Goal: Information Seeking & Learning: Learn about a topic

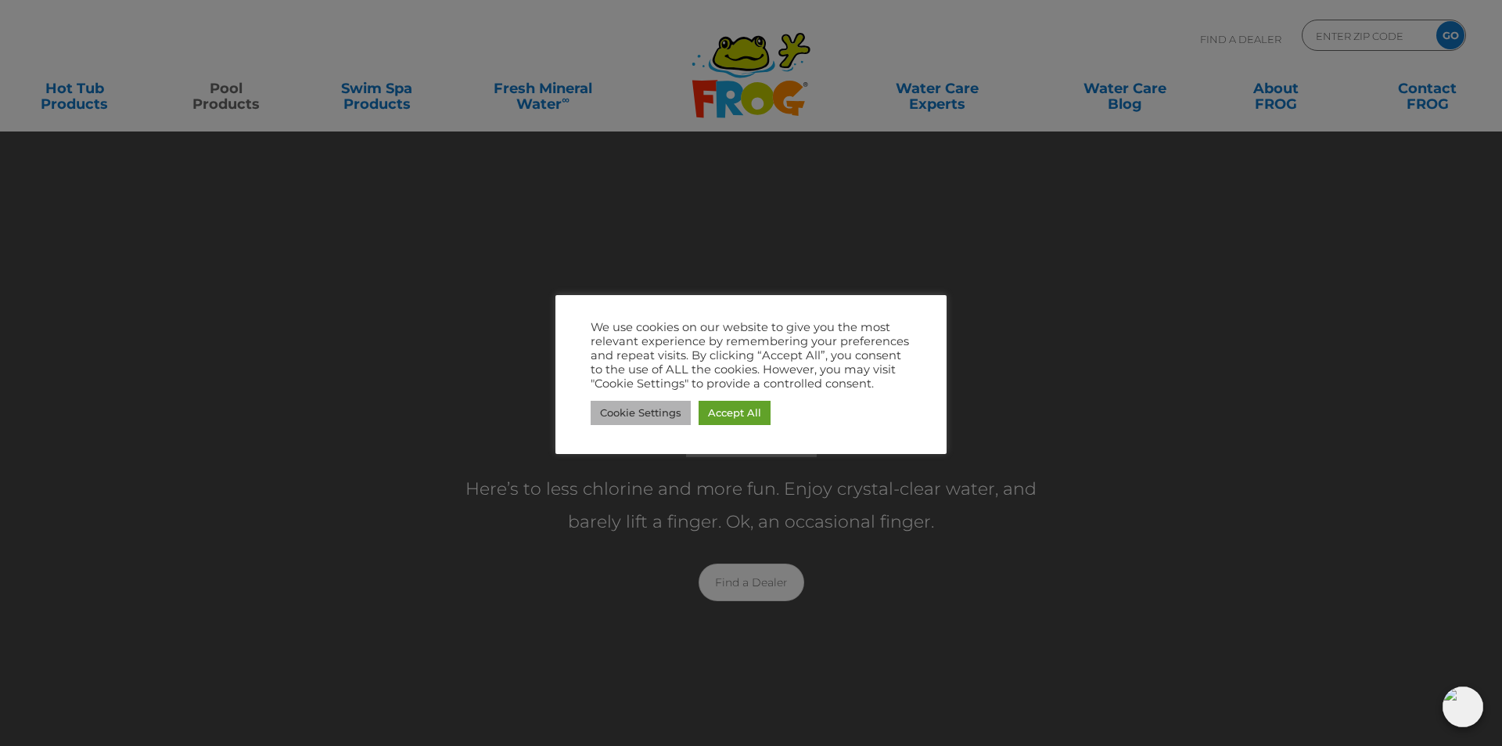
click at [640, 412] on link "Cookie Settings" at bounding box center [641, 413] width 100 height 24
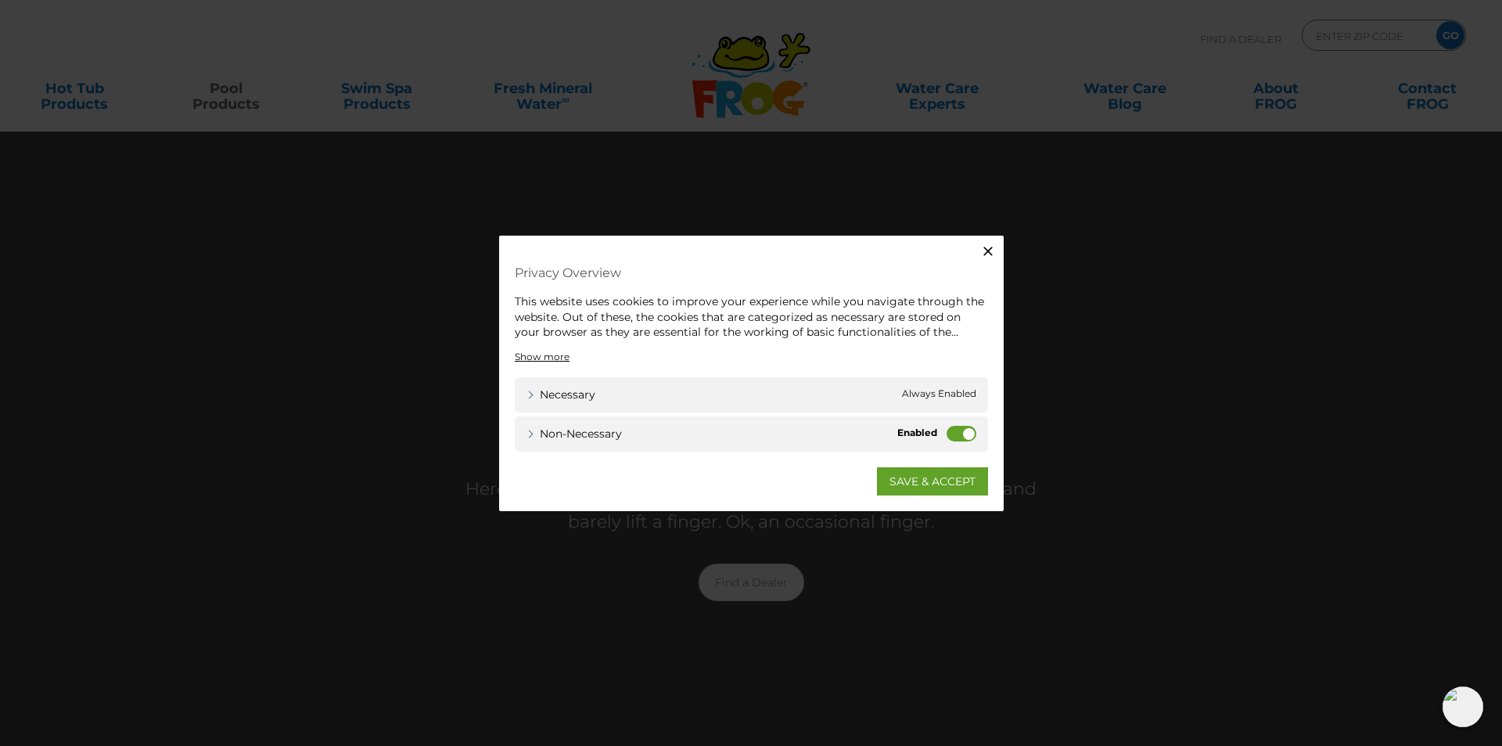
click at [968, 440] on label "Non-necessary" at bounding box center [962, 433] width 30 height 16
click at [0, 0] on input "Non-necessary" at bounding box center [0, 0] width 0 height 0
click at [929, 488] on link "SAVE & ACCEPT" at bounding box center [932, 480] width 111 height 28
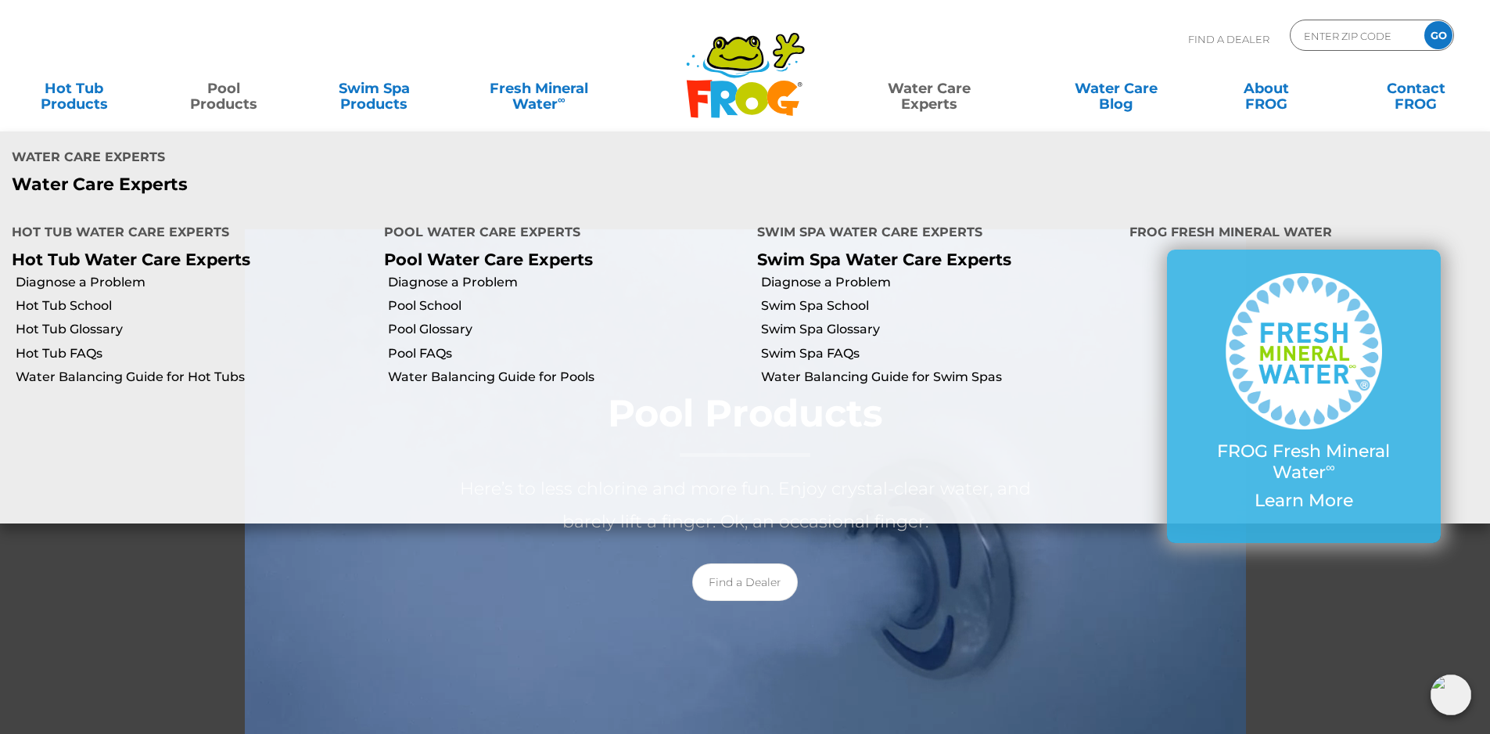
click at [936, 93] on link "Water Care Experts" at bounding box center [929, 88] width 189 height 31
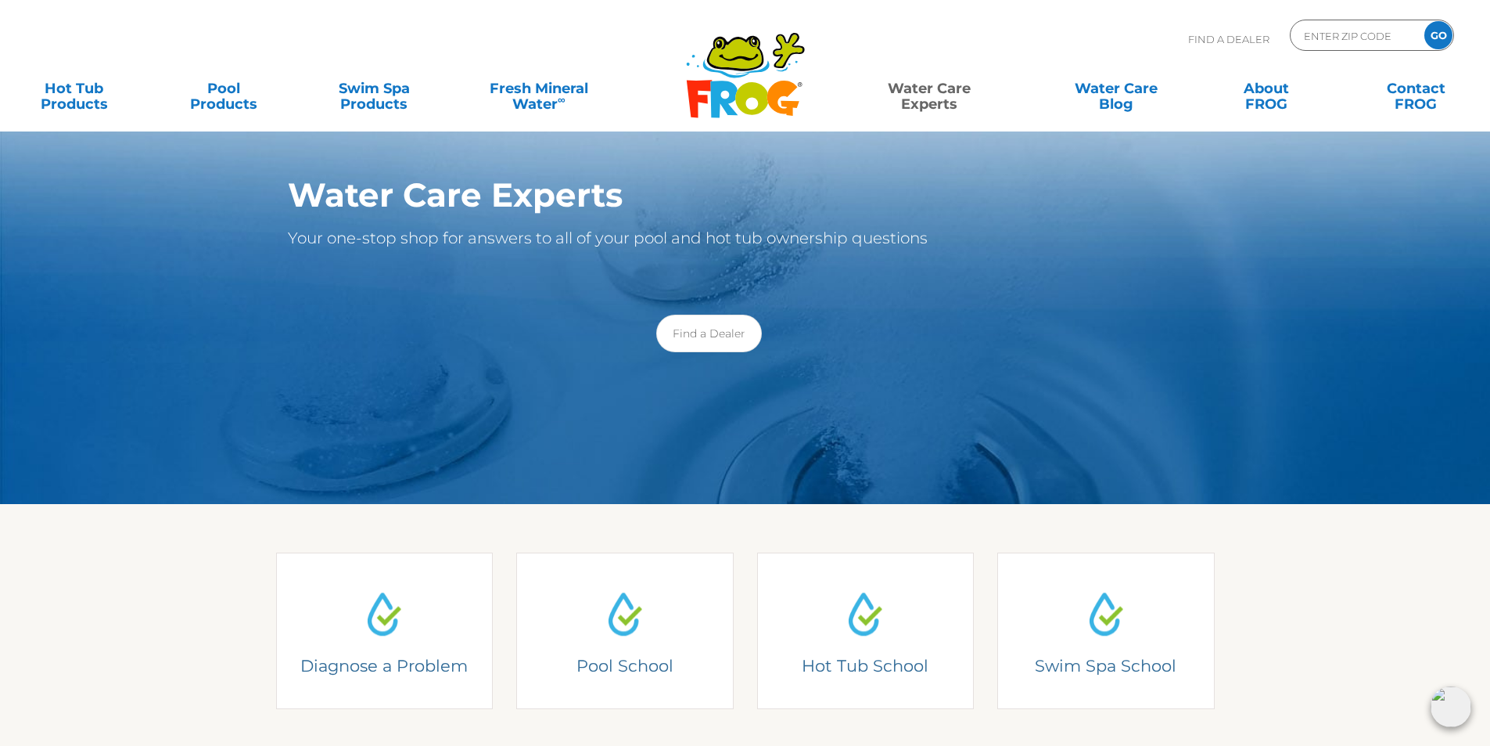
click at [1058, 37] on div "Find A Dealer ENTER ZIP CODE GO" at bounding box center [745, 46] width 1459 height 53
click at [1141, 526] on div "Swim Spa School Swim Spa School Learn from the experts how to care for your swi…" at bounding box center [1106, 615] width 241 height 185
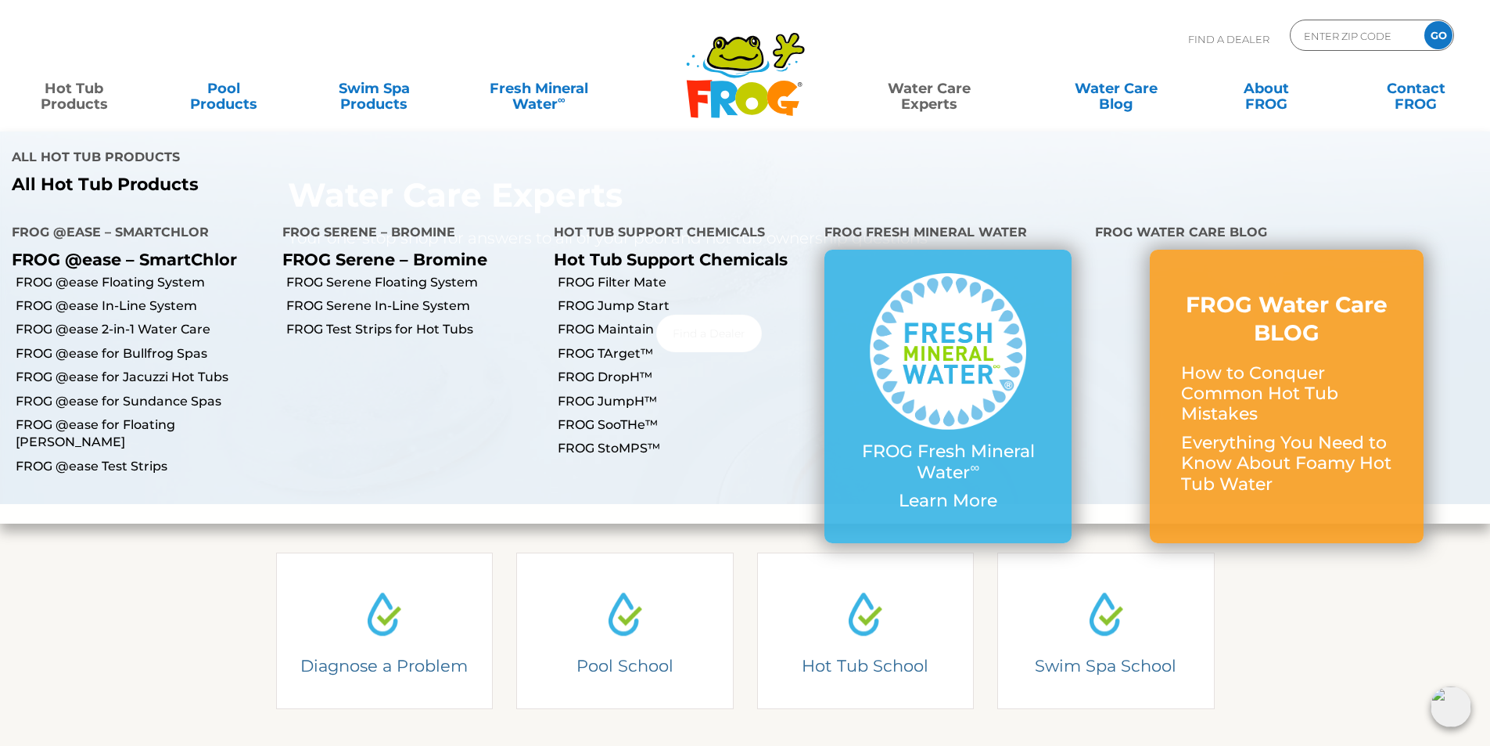
click at [88, 100] on link "Hot Tub Products" at bounding box center [74, 88] width 117 height 31
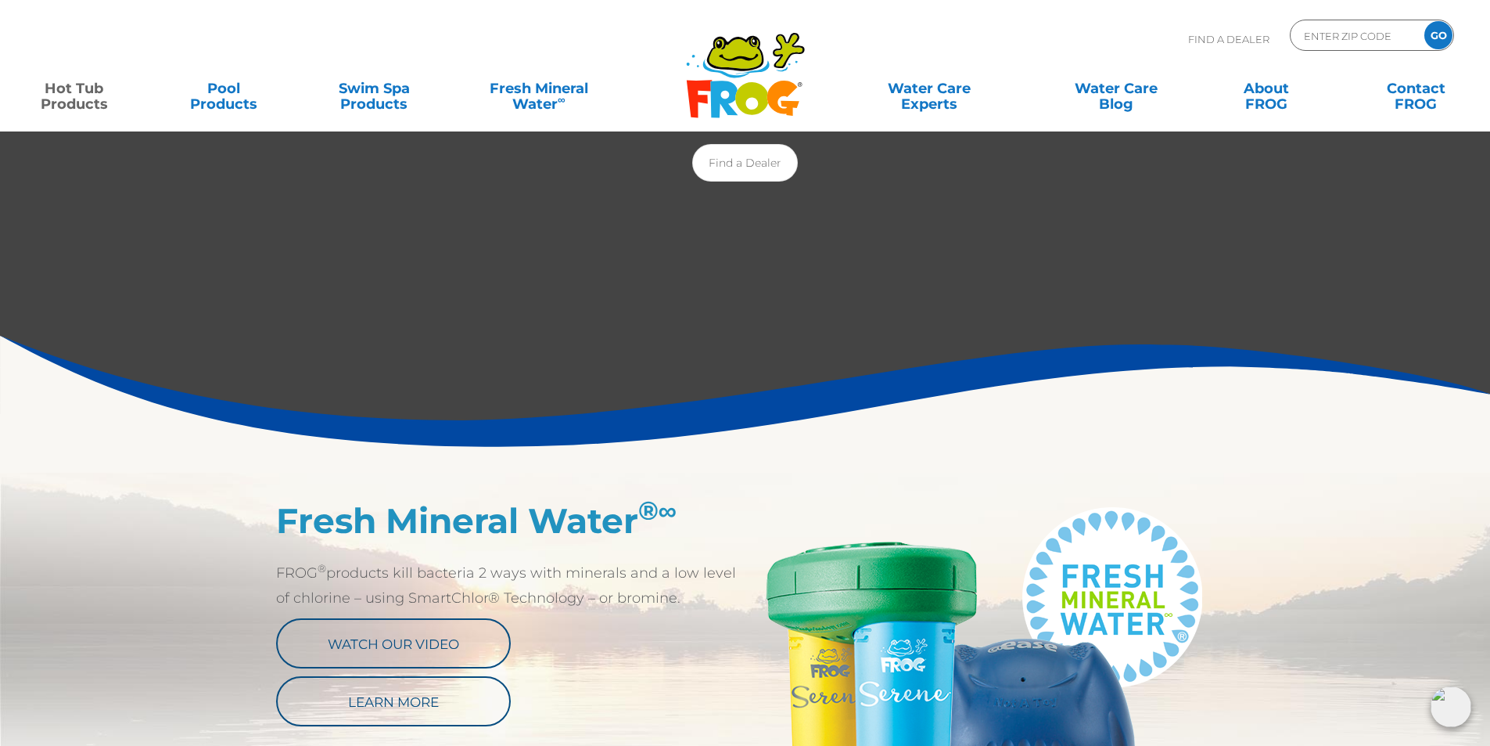
scroll to position [626, 0]
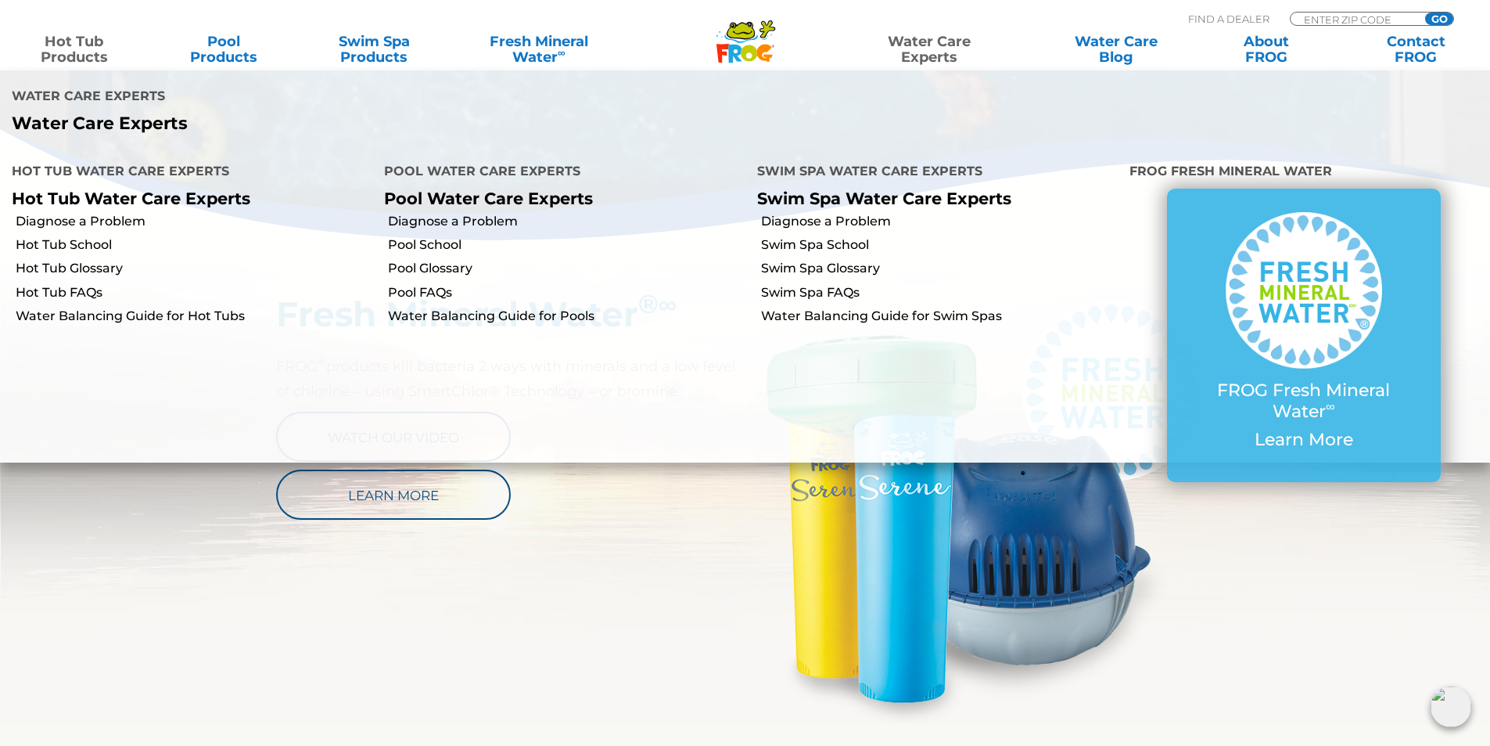
click at [929, 59] on link "Water Care Experts" at bounding box center [929, 49] width 189 height 31
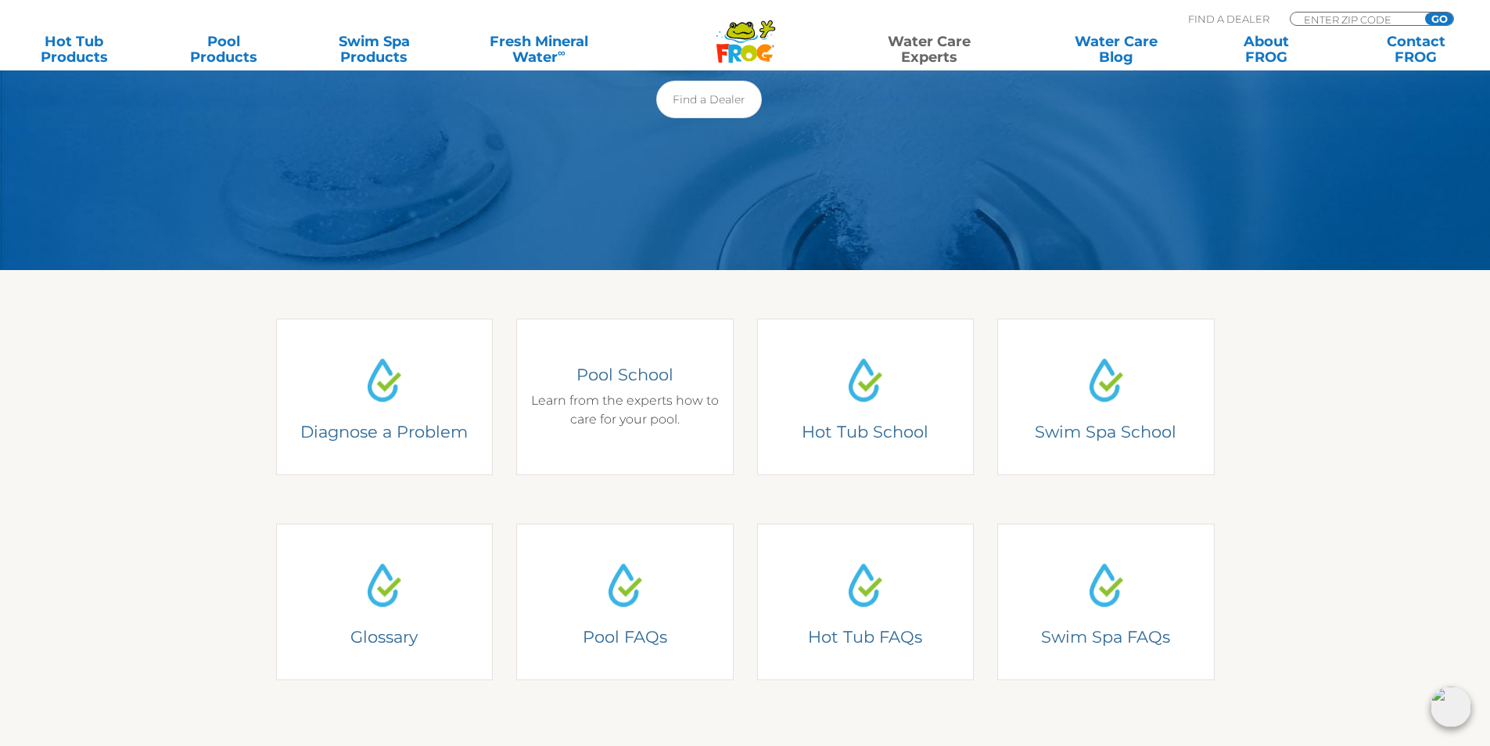
scroll to position [235, 0]
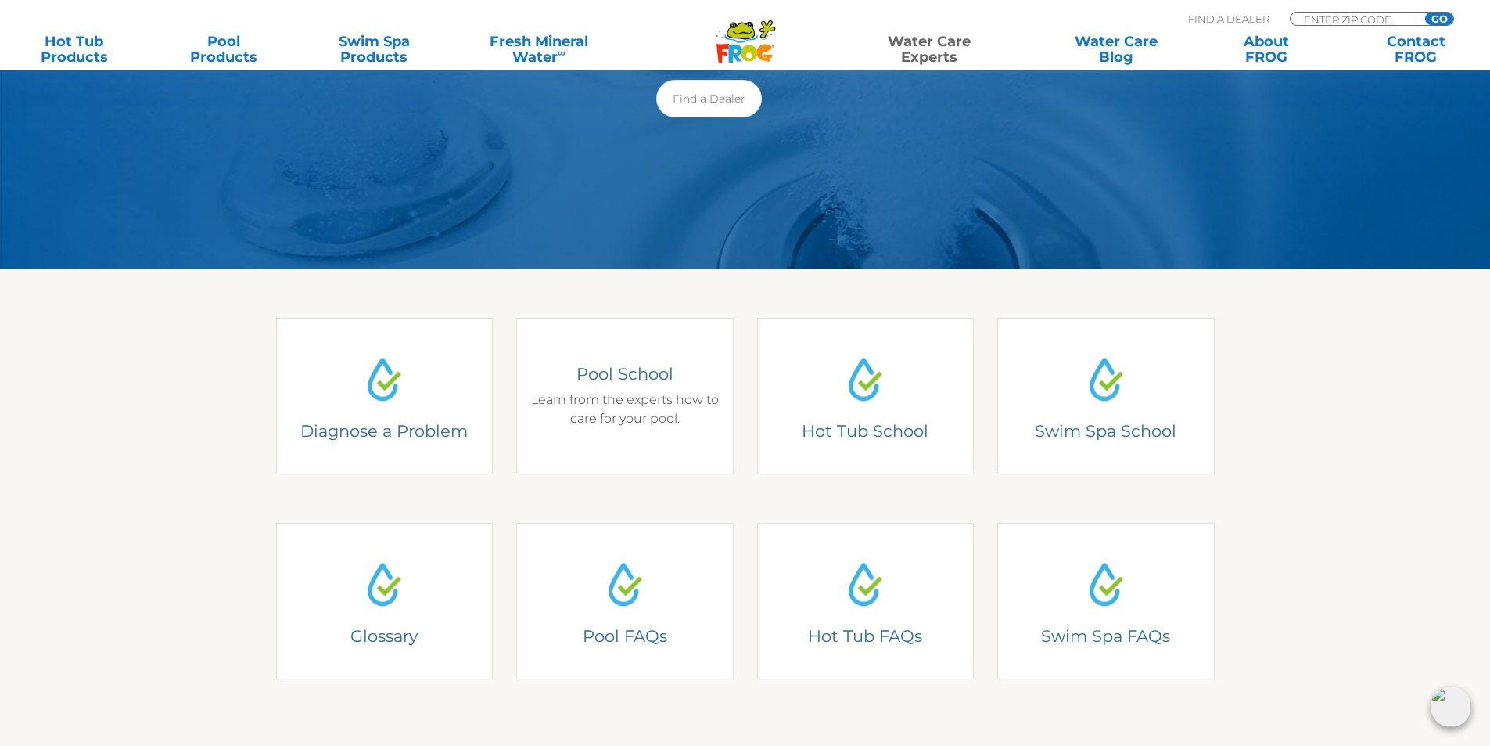
click at [633, 376] on h4 "Pool School" at bounding box center [625, 373] width 194 height 21
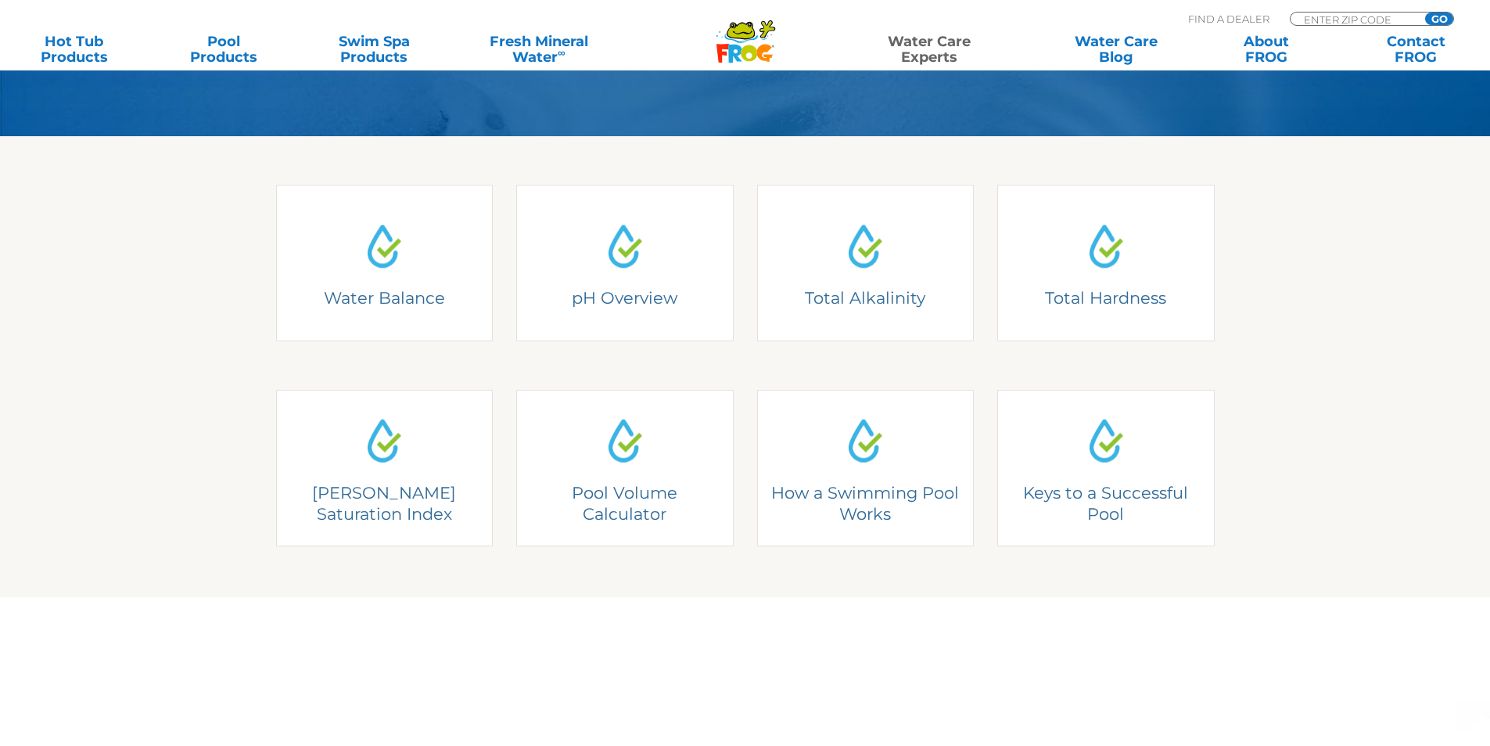
scroll to position [391, 0]
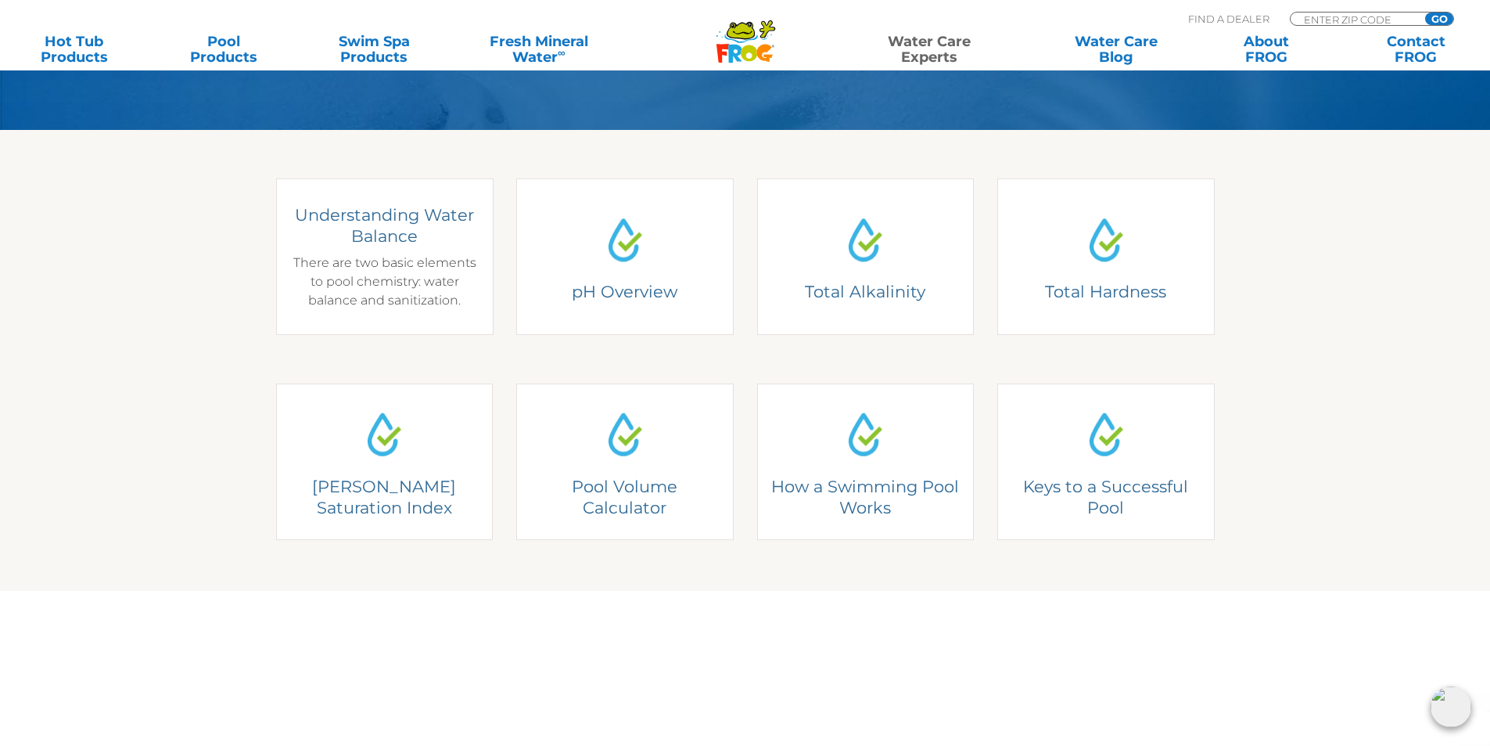
click at [369, 262] on div "Understanding Water Balance There are two basic elements to pool chemistry: wat…" at bounding box center [384, 257] width 194 height 106
click at [372, 234] on h4 "Understanding Water Balance" at bounding box center [384, 225] width 194 height 43
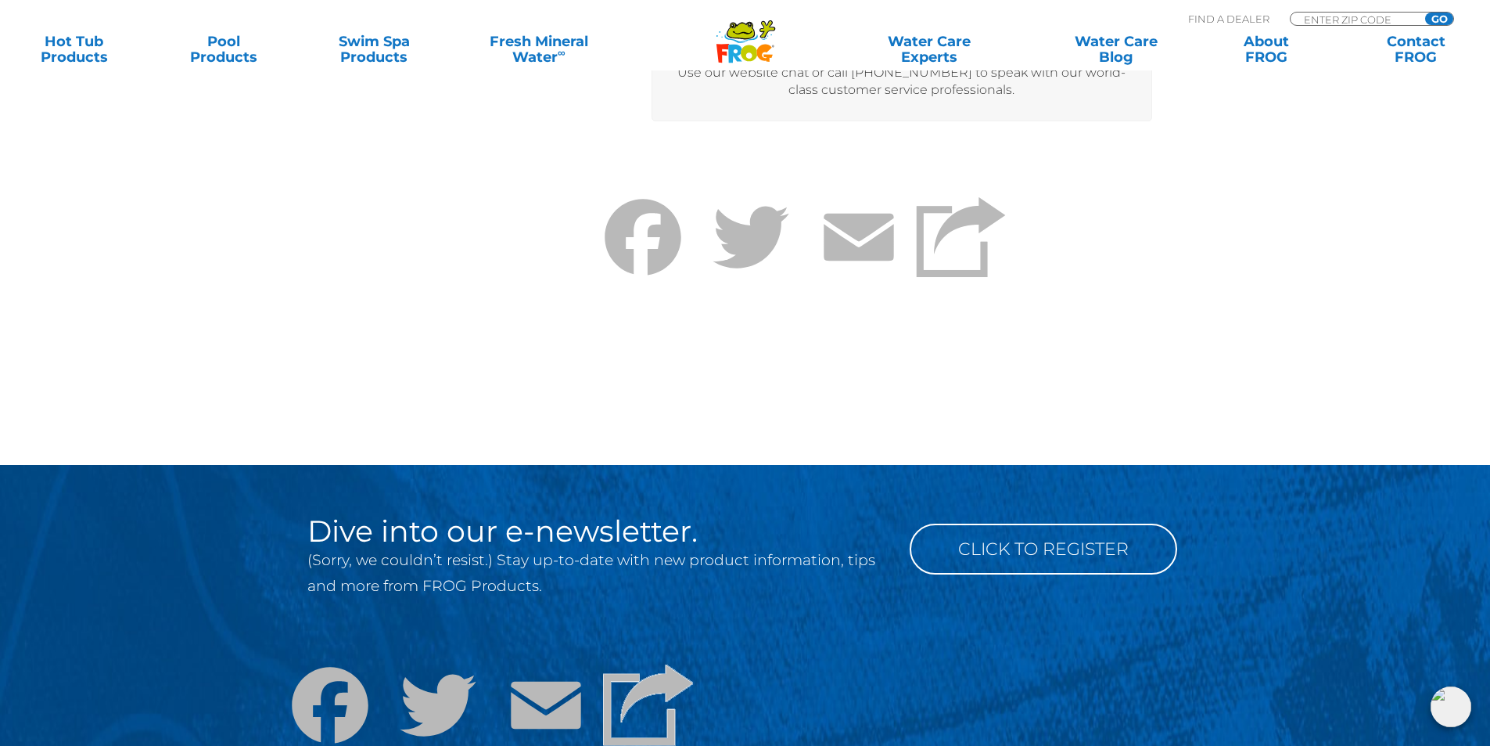
scroll to position [4146, 0]
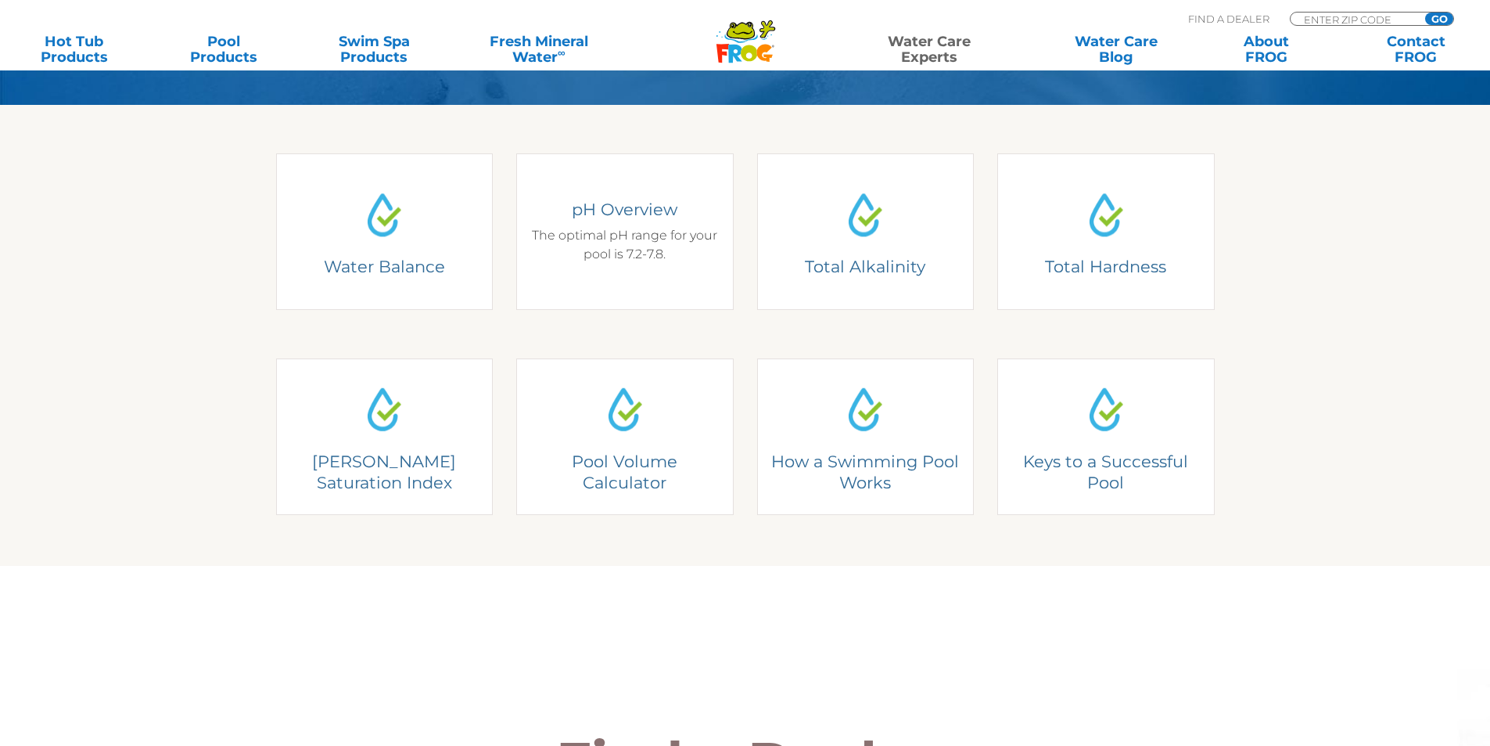
scroll to position [391, 0]
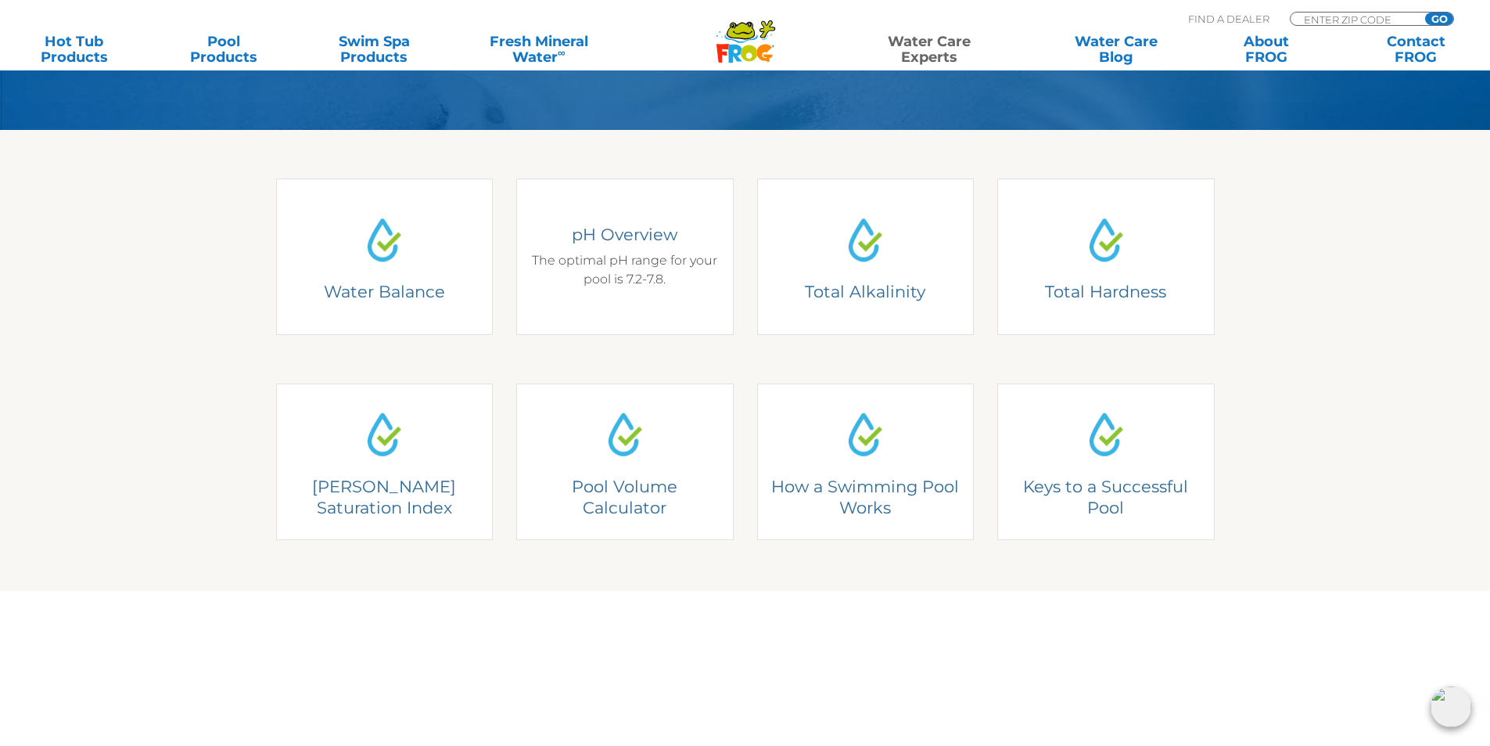
click at [591, 302] on div "pH Overview The optimal pH range for your pool is 7.2-7.8." at bounding box center [624, 256] width 217 height 156
click at [627, 233] on h4 "pH Overview" at bounding box center [625, 234] width 194 height 21
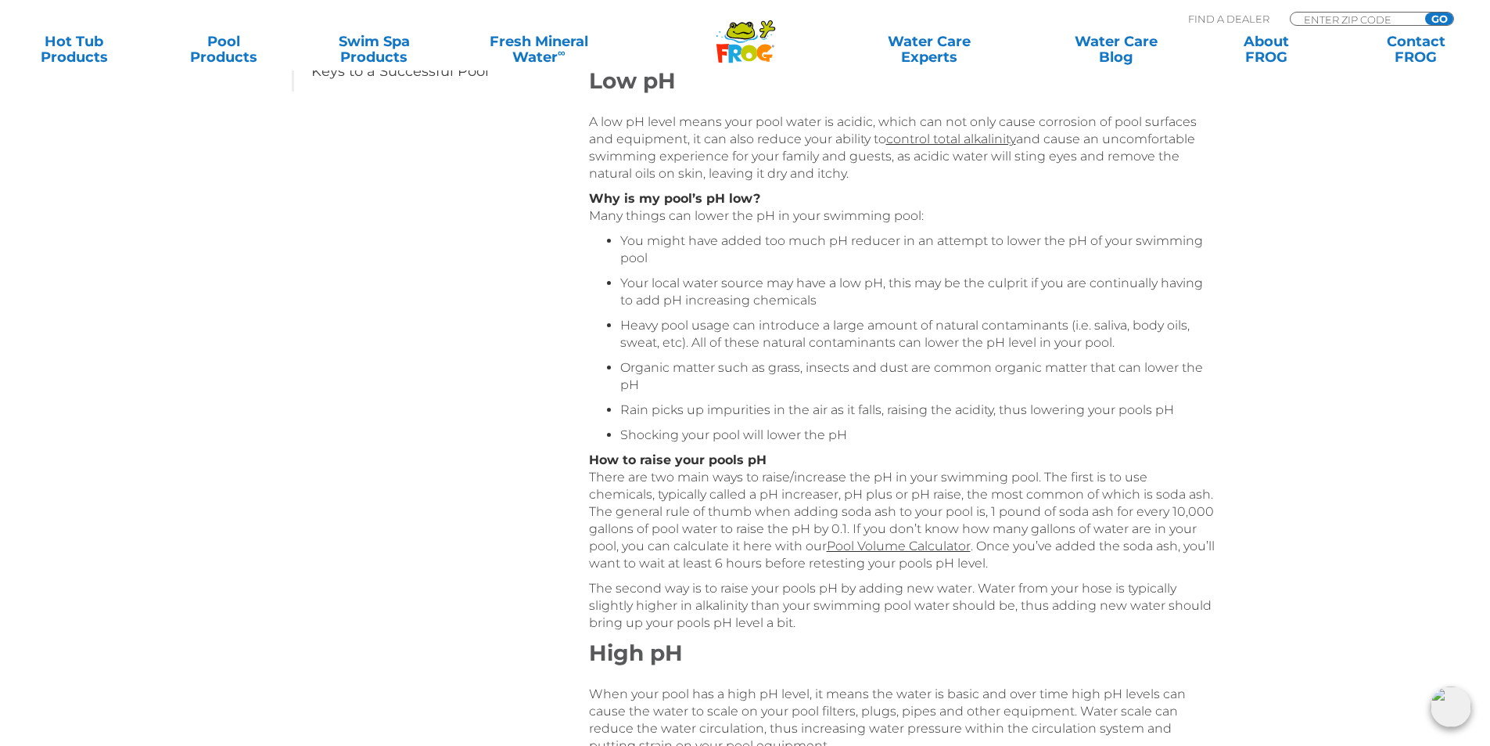
scroll to position [469, 0]
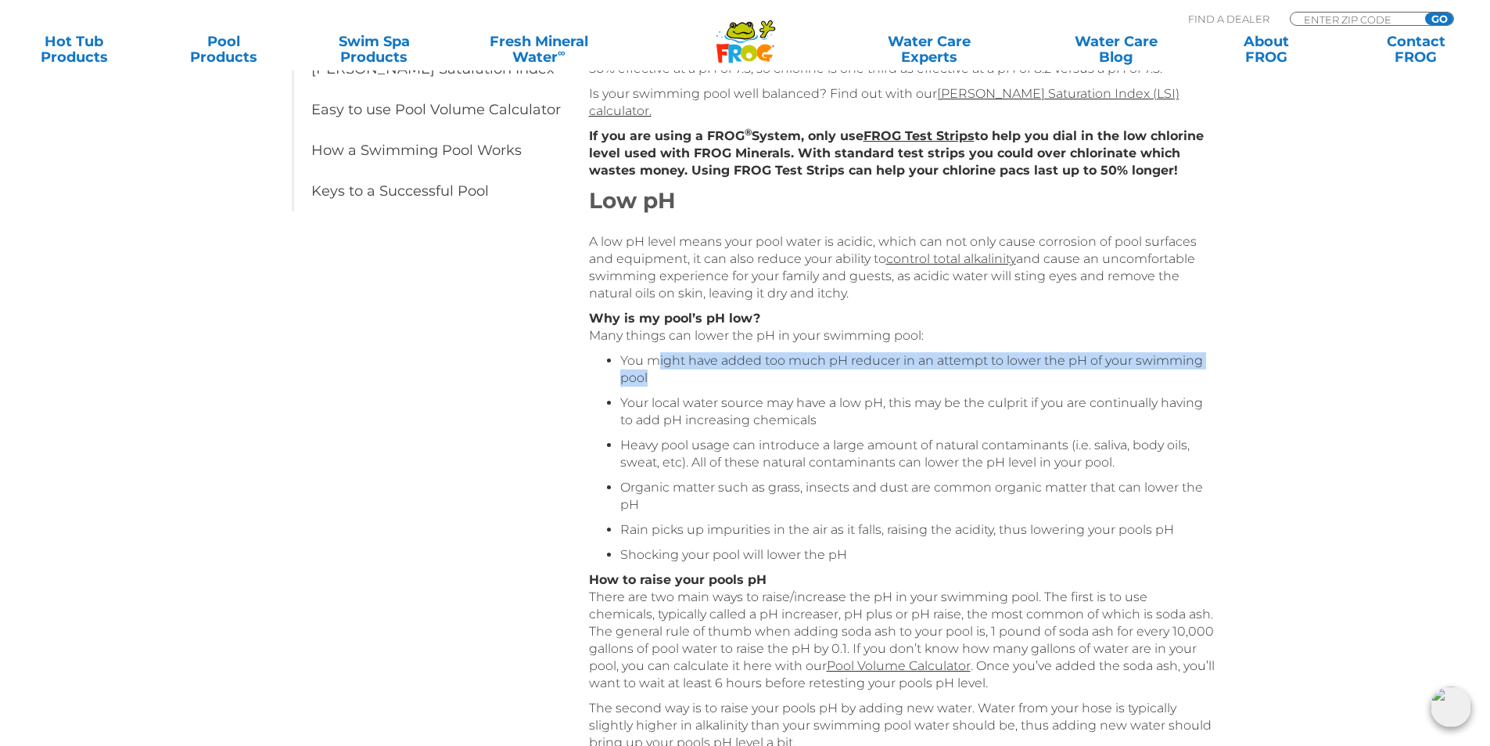
drag, startPoint x: 654, startPoint y: 345, endPoint x: 821, endPoint y: 362, distance: 168.3
click at [821, 362] on li "You might have added too much pH reducer in an attempt to lower the pH of your …" at bounding box center [917, 369] width 595 height 34
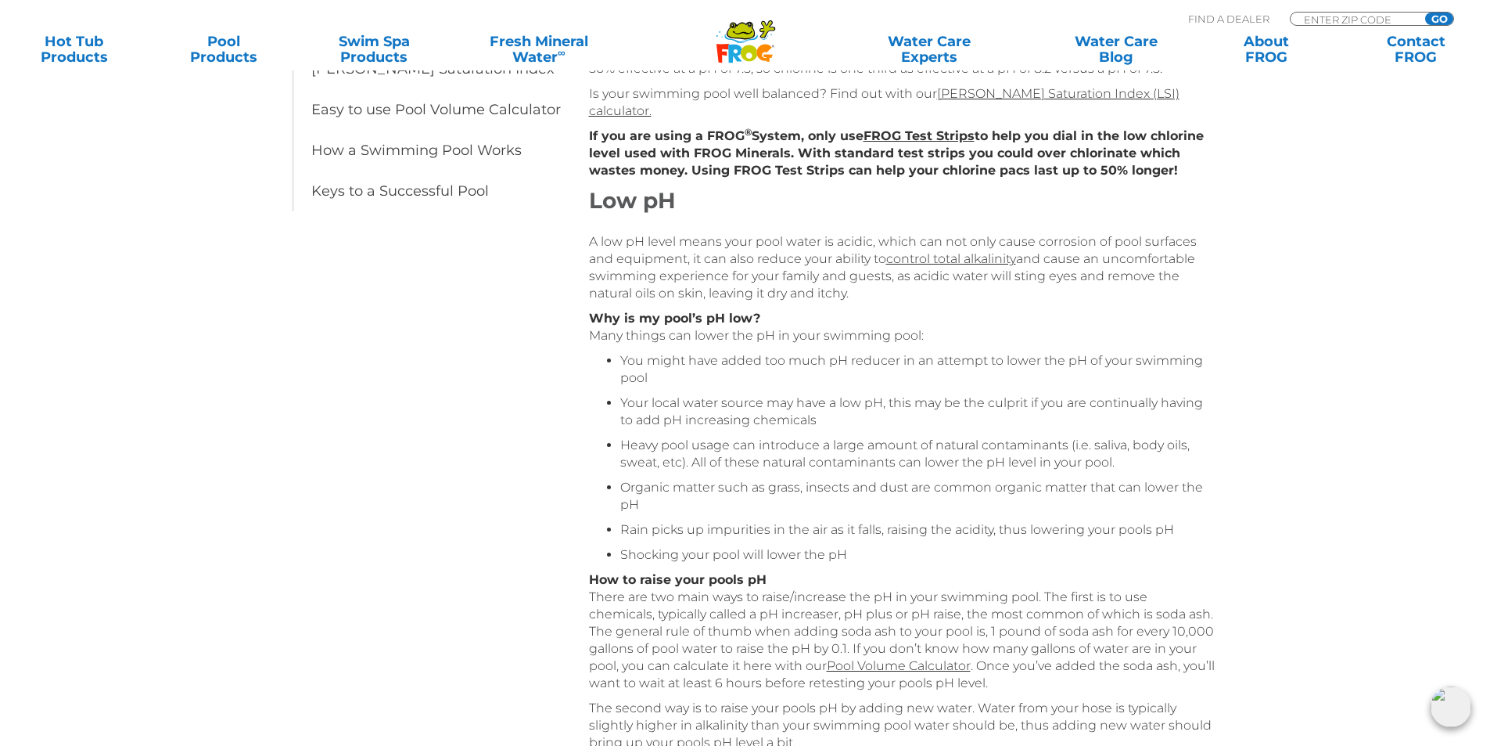
click at [501, 371] on div "Table of Contents Understanding Pool Water Balance pH Overview for Pools Alkali…" at bounding box center [745, 684] width 939 height 1637
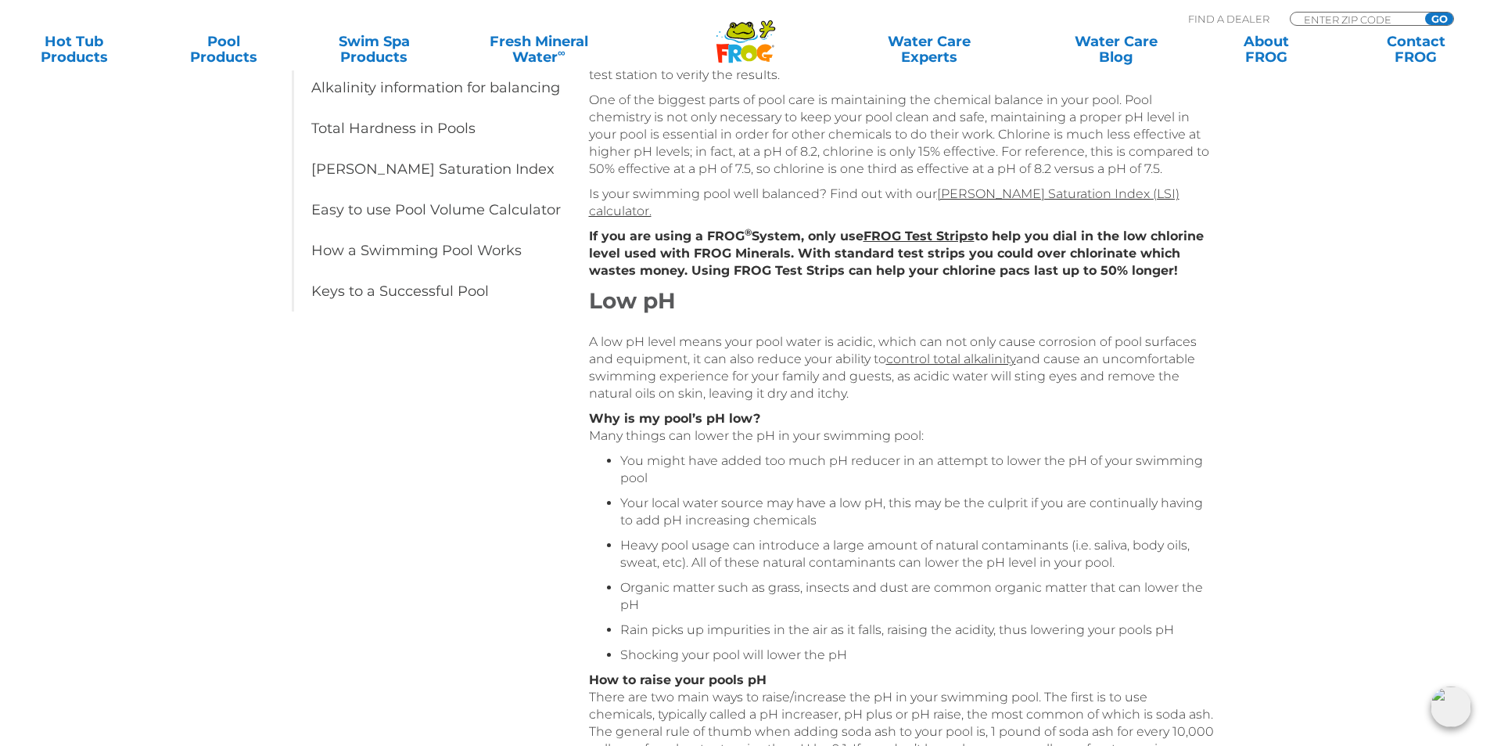
scroll to position [156, 0]
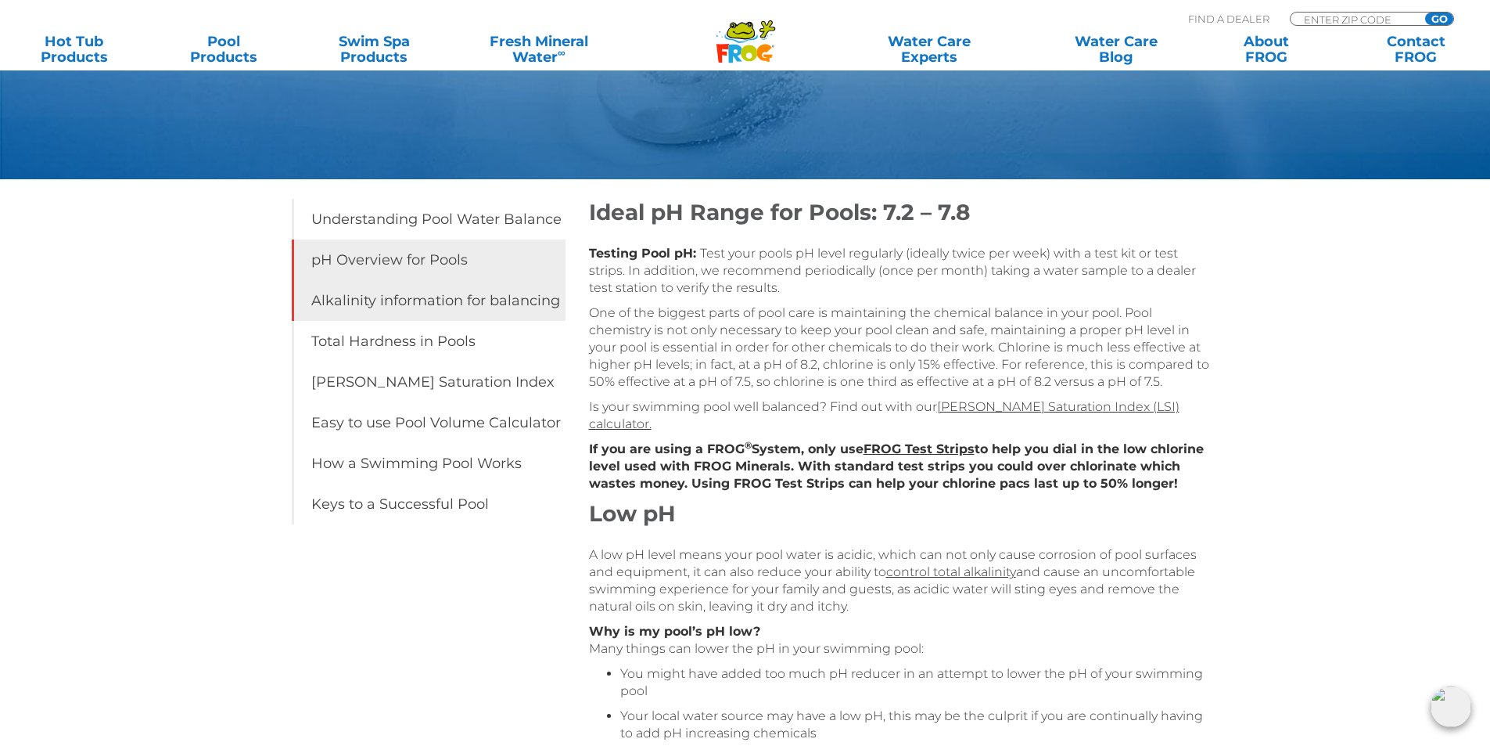
click at [412, 296] on link "Alkalinity information for balancing" at bounding box center [429, 300] width 274 height 41
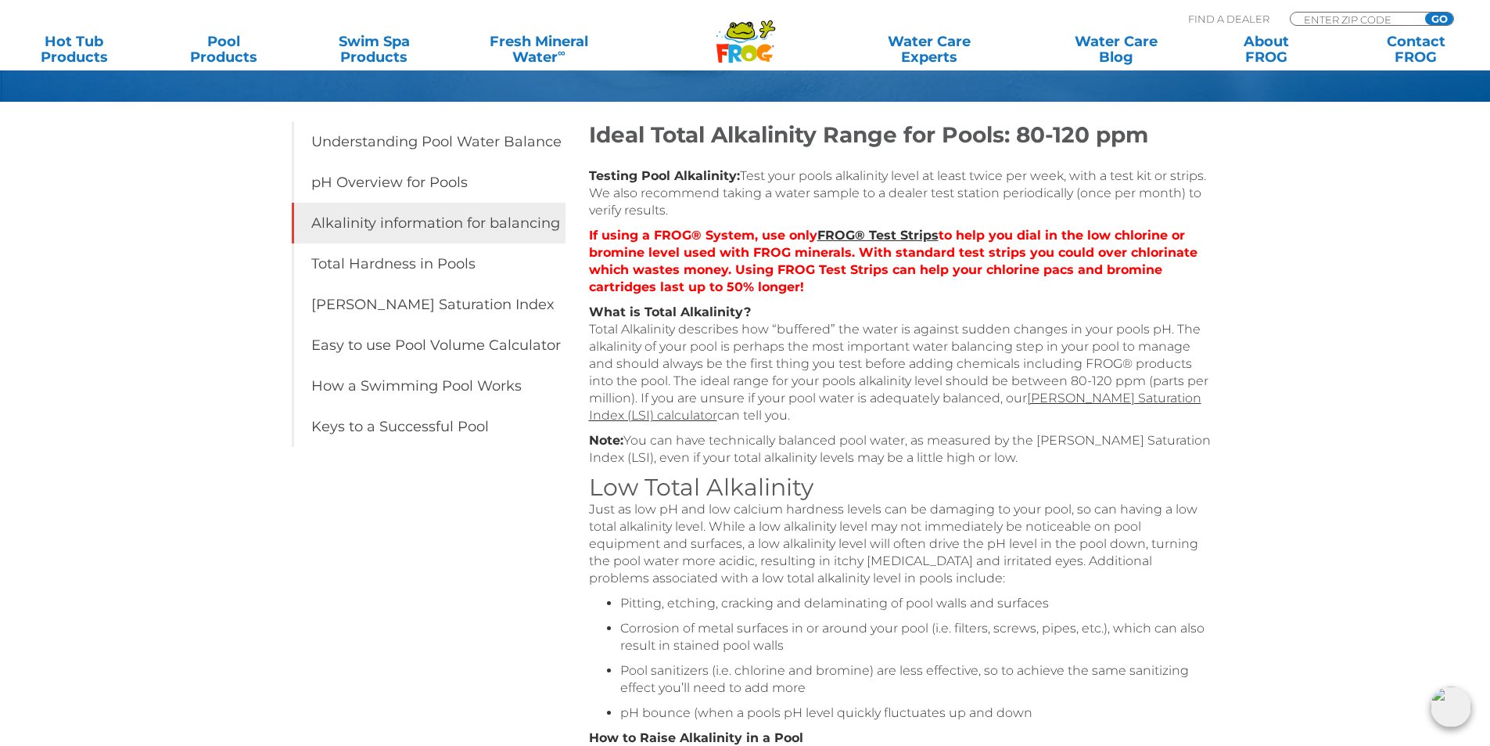
scroll to position [235, 0]
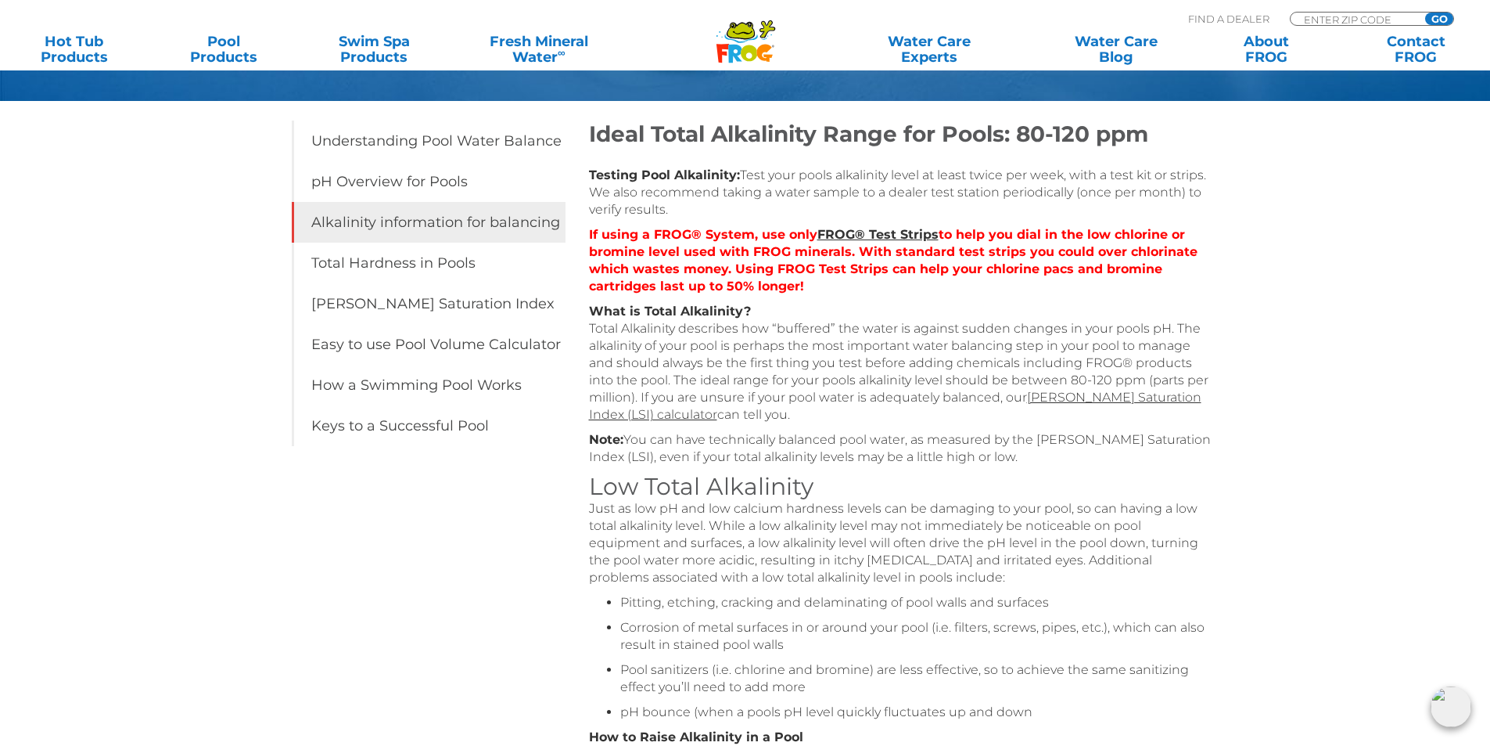
click at [126, 533] on div "Alkalinity information for balancing your pool Table of Contents Understanding …" at bounding box center [745, 703] width 1490 height 1877
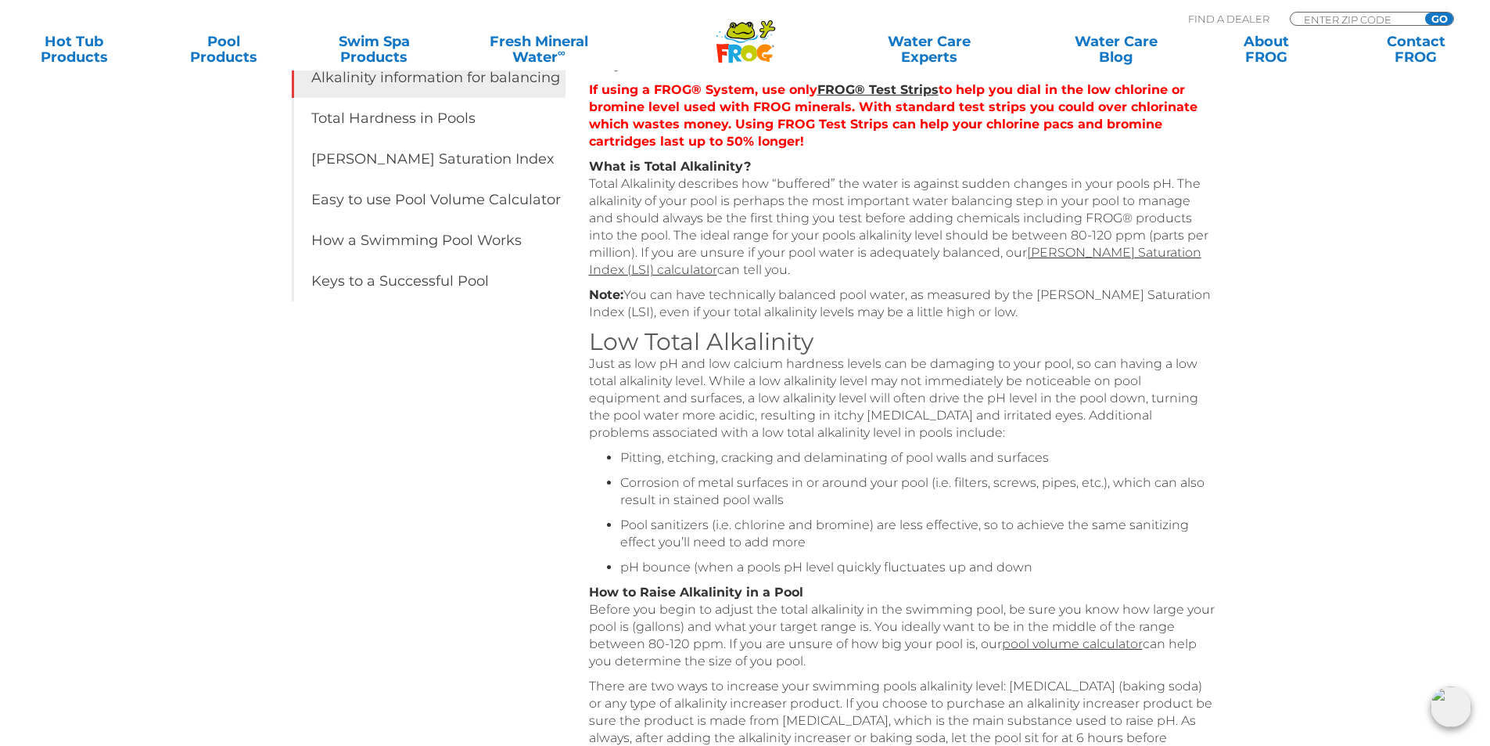
scroll to position [156, 0]
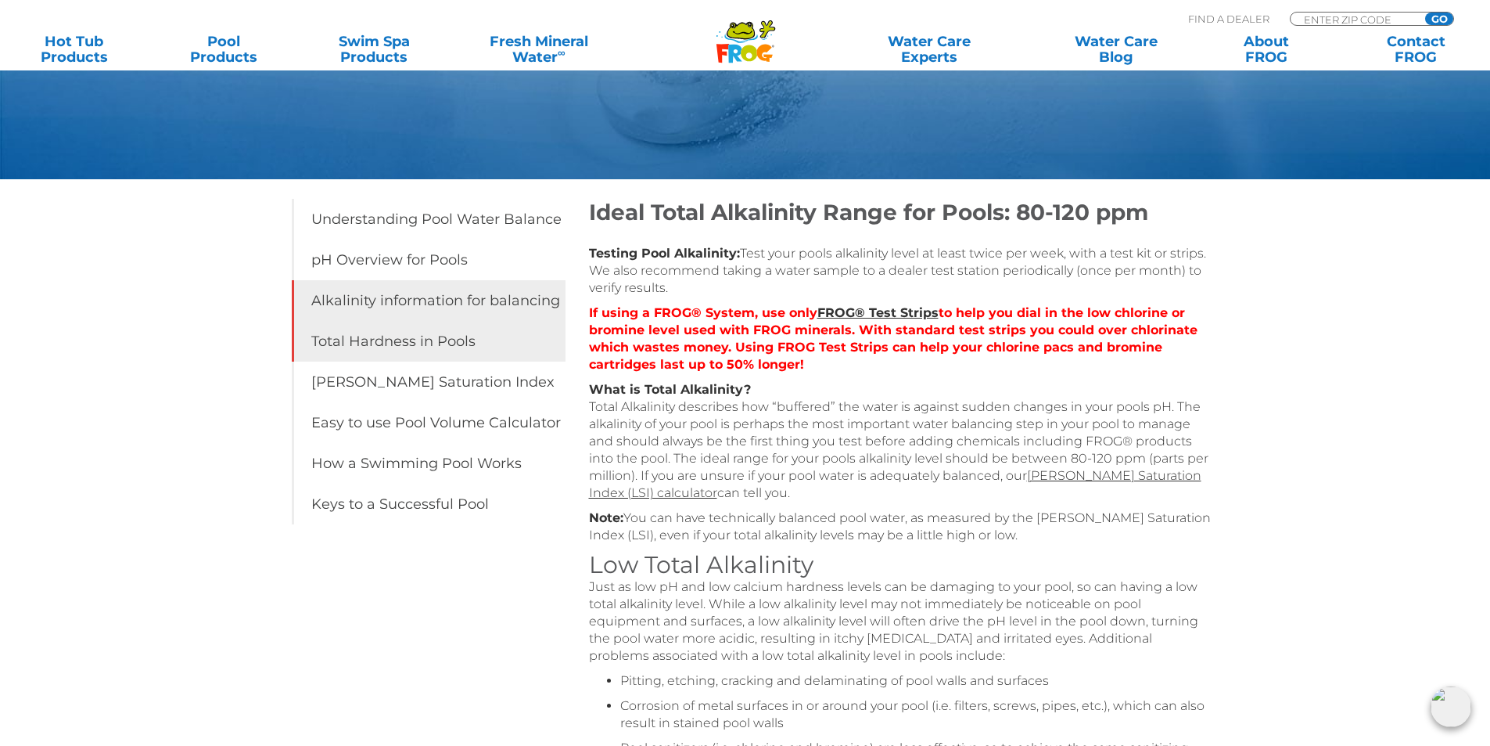
click at [392, 337] on link "Total Hardness in Pools" at bounding box center [429, 341] width 274 height 41
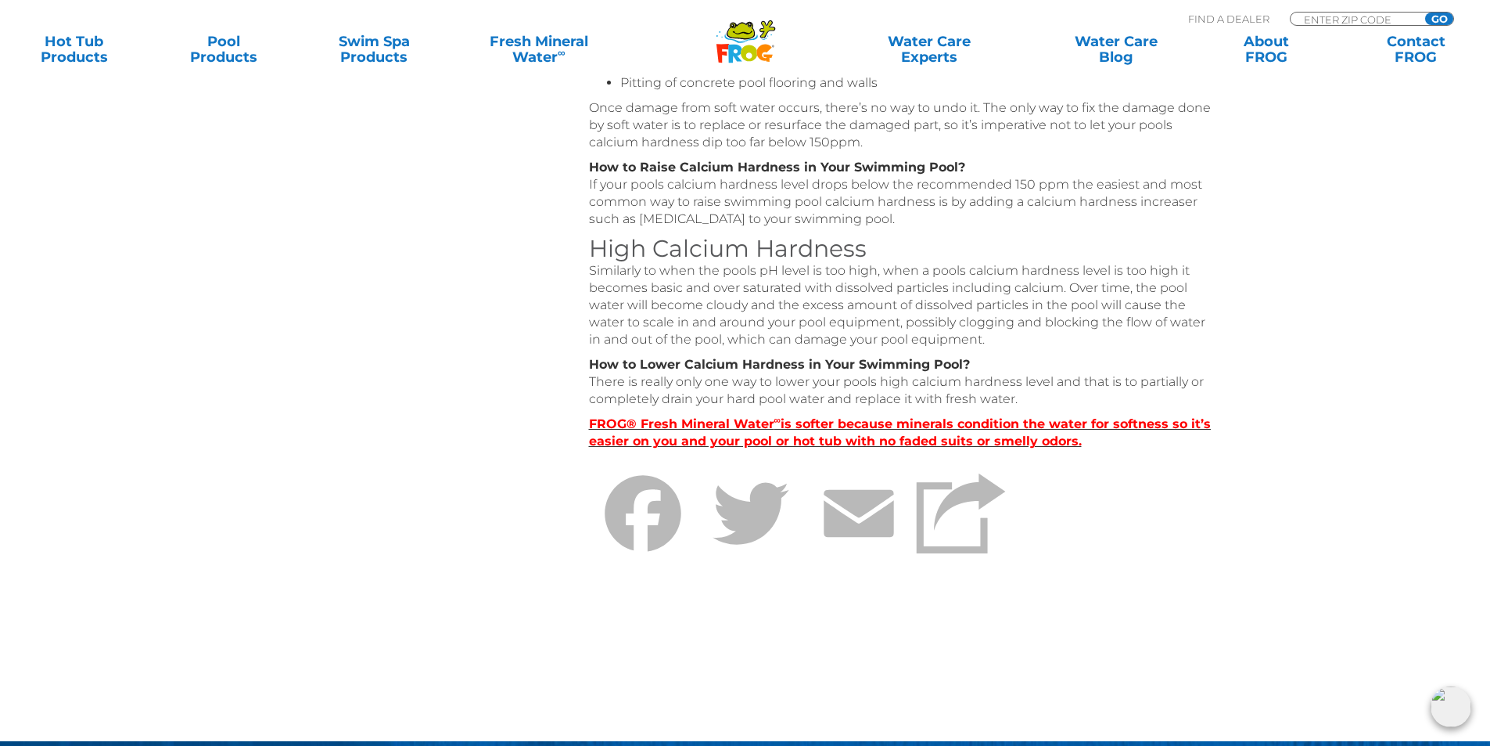
scroll to position [704, 0]
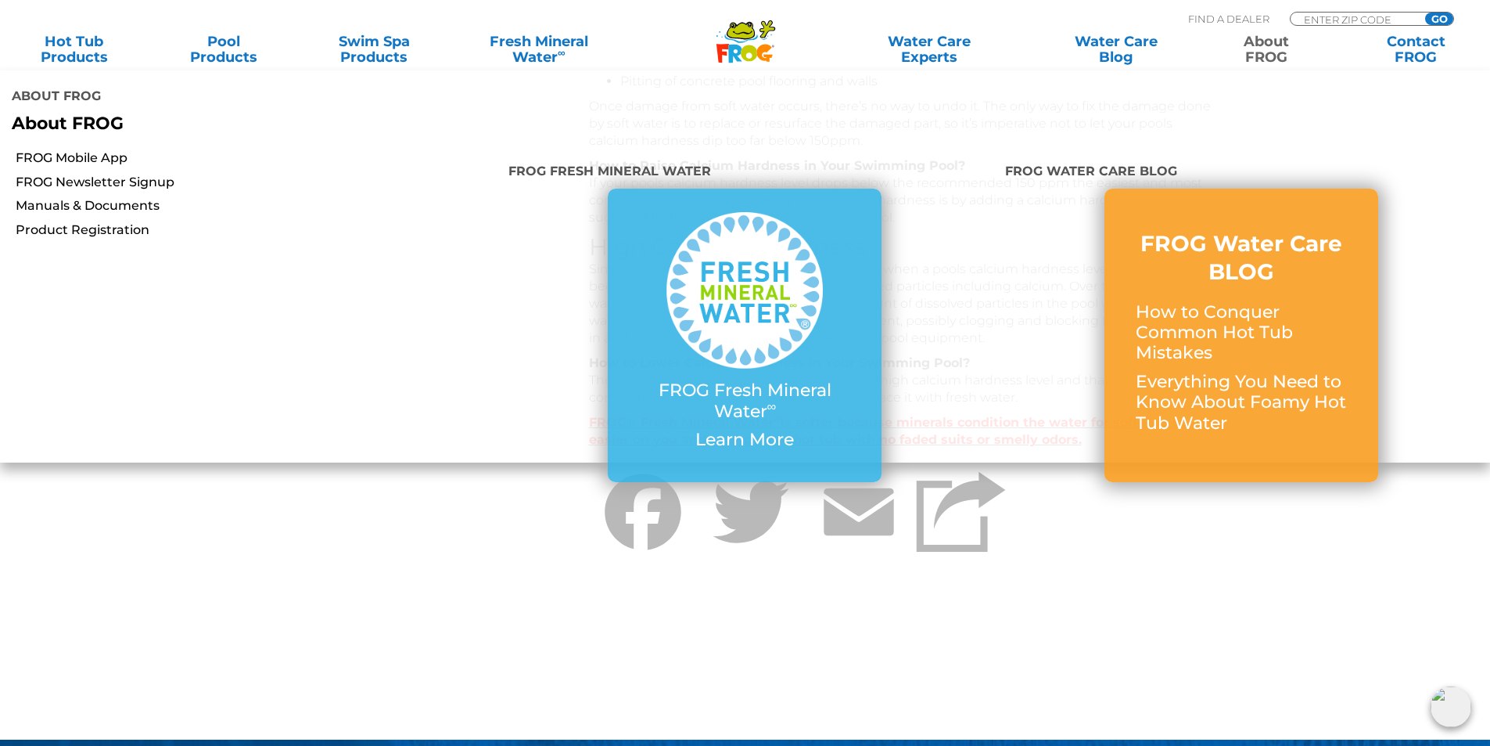
click at [1282, 49] on link "About FROG" at bounding box center [1266, 49] width 117 height 31
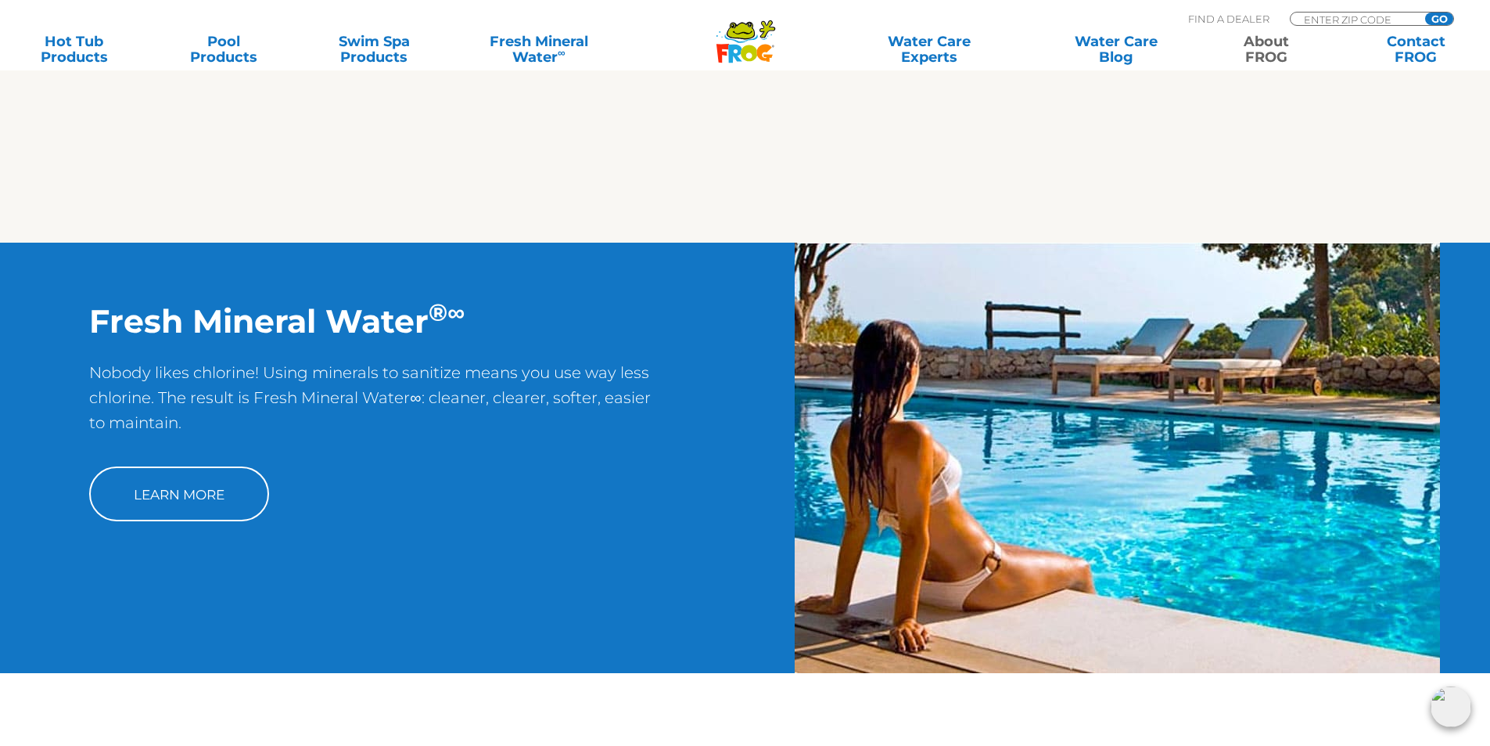
scroll to position [1799, 0]
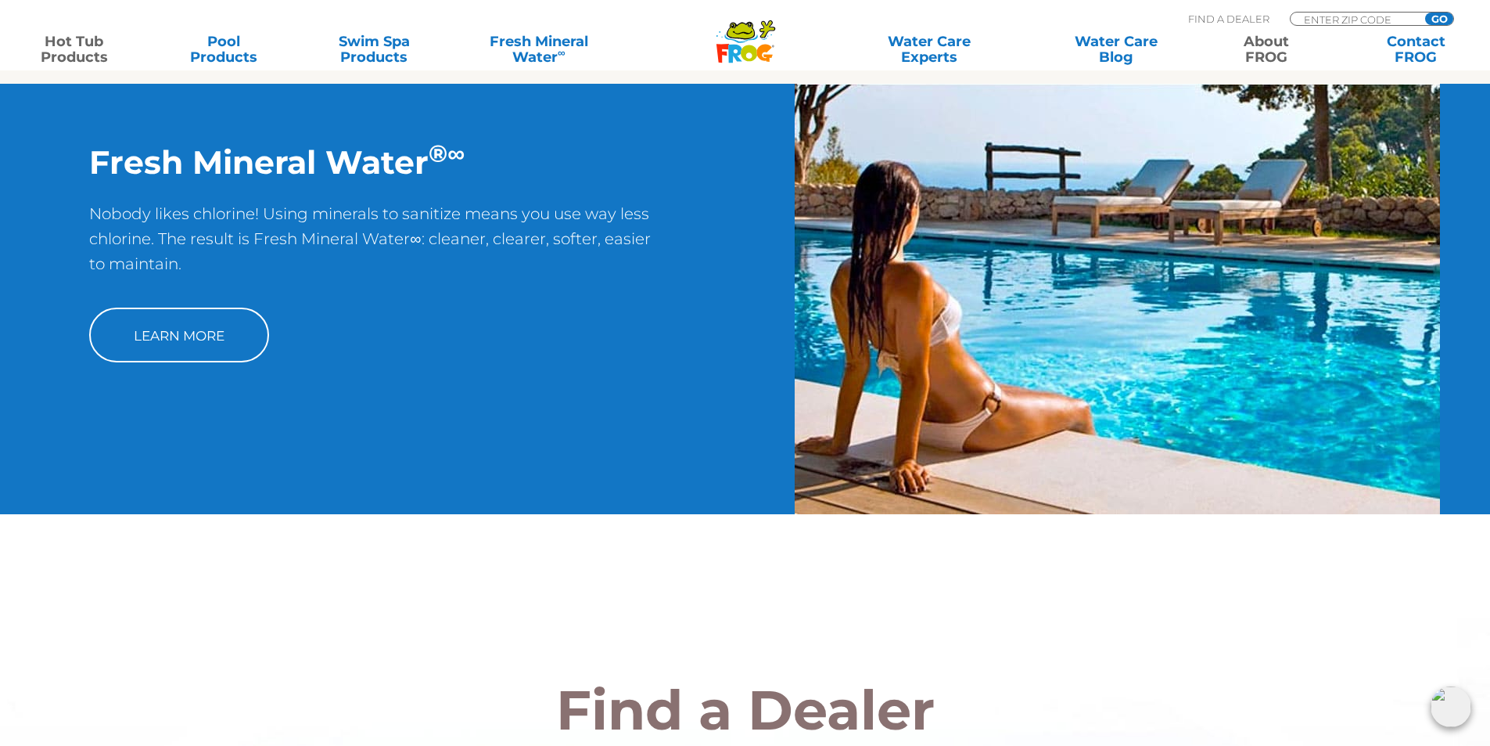
click at [82, 51] on link "Hot Tub Products" at bounding box center [74, 49] width 117 height 31
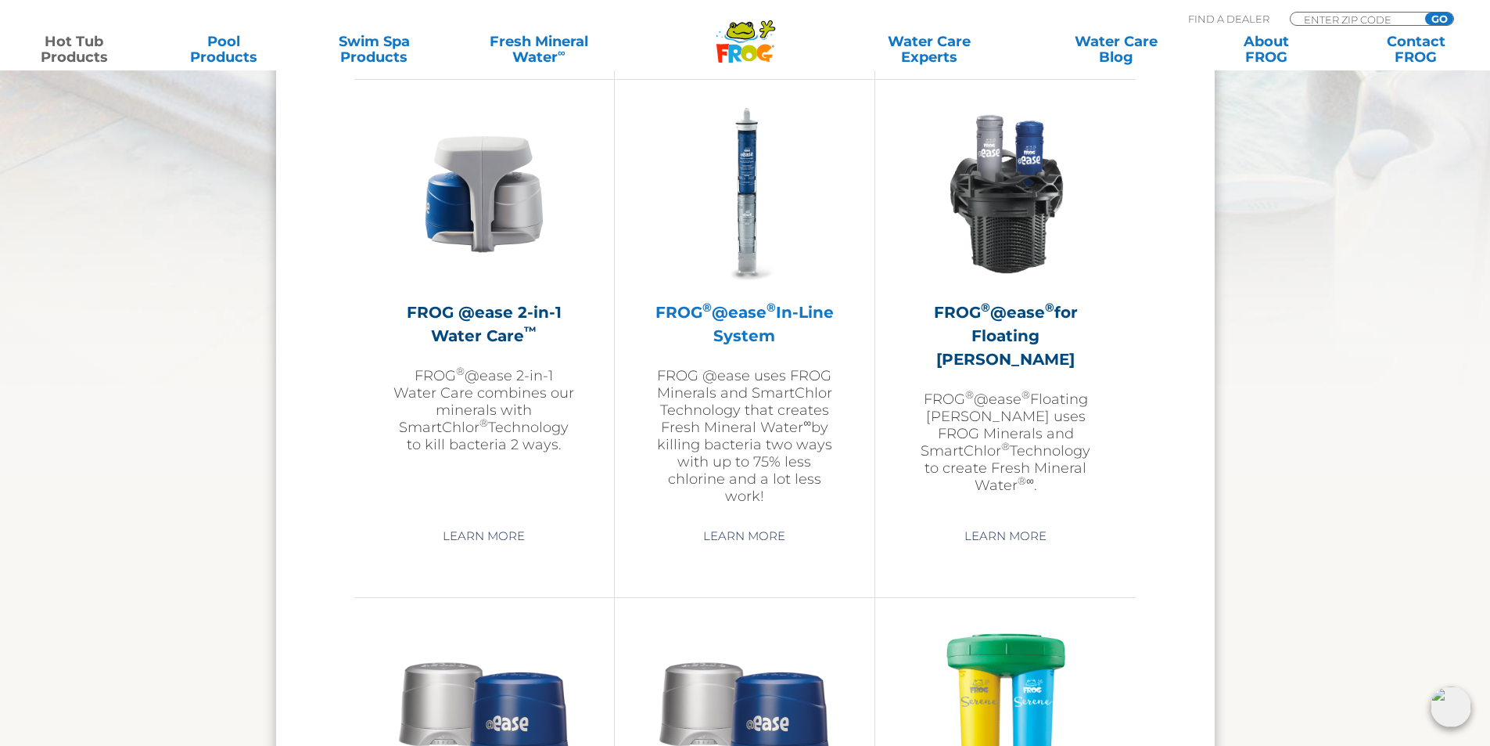
scroll to position [2269, 0]
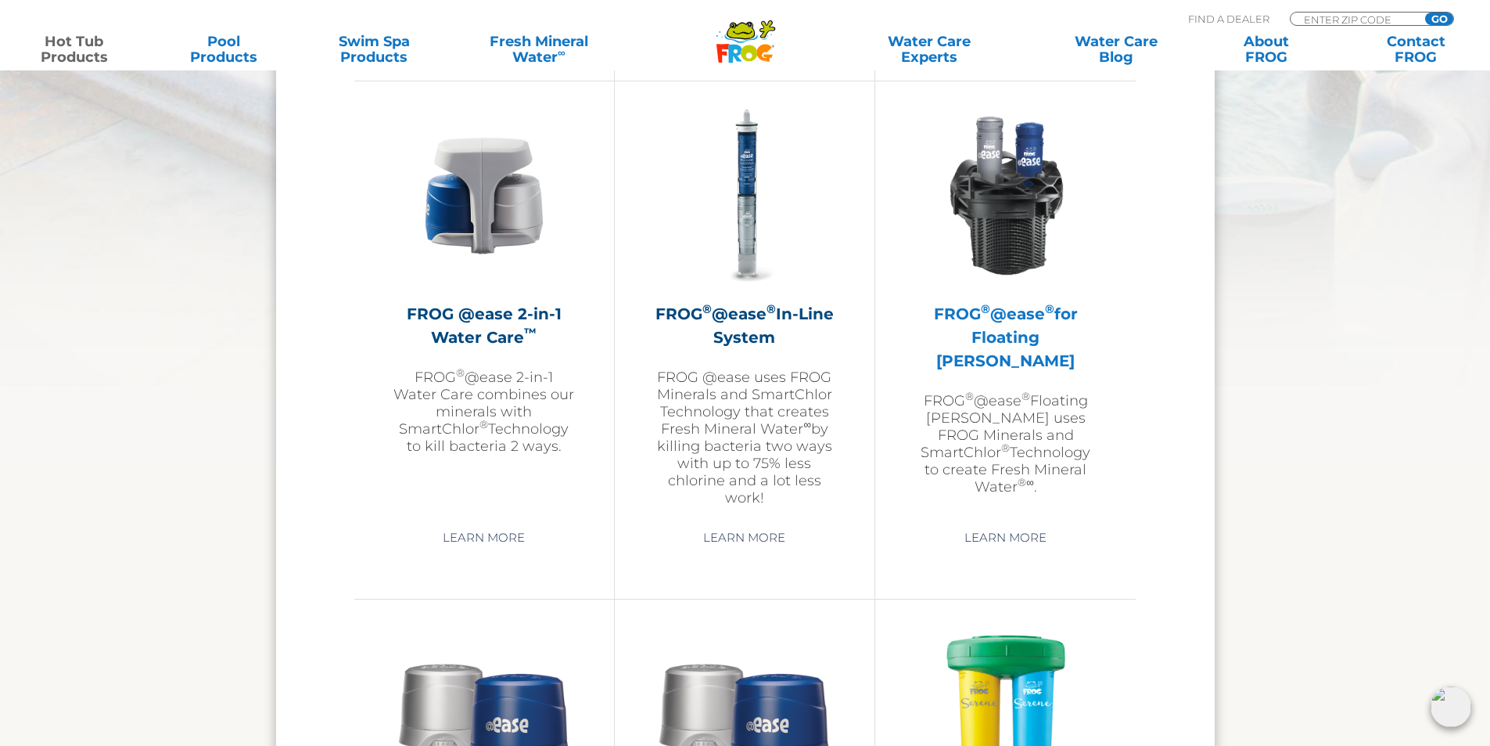
click at [1004, 392] on p "FROG ® @ease ® Floating [PERSON_NAME] uses FROG Minerals and SmartChlor ® Techn…" at bounding box center [1005, 443] width 182 height 103
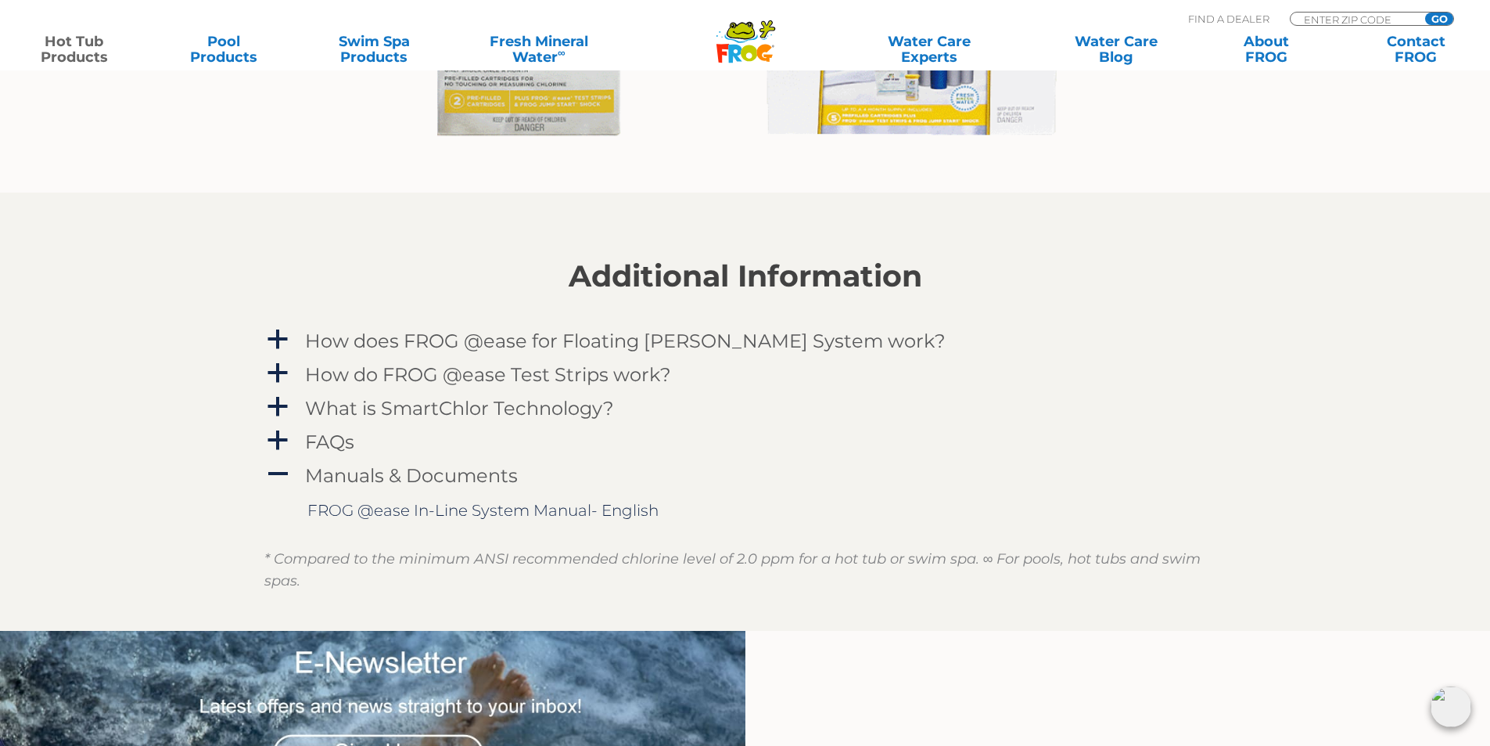
scroll to position [1565, 0]
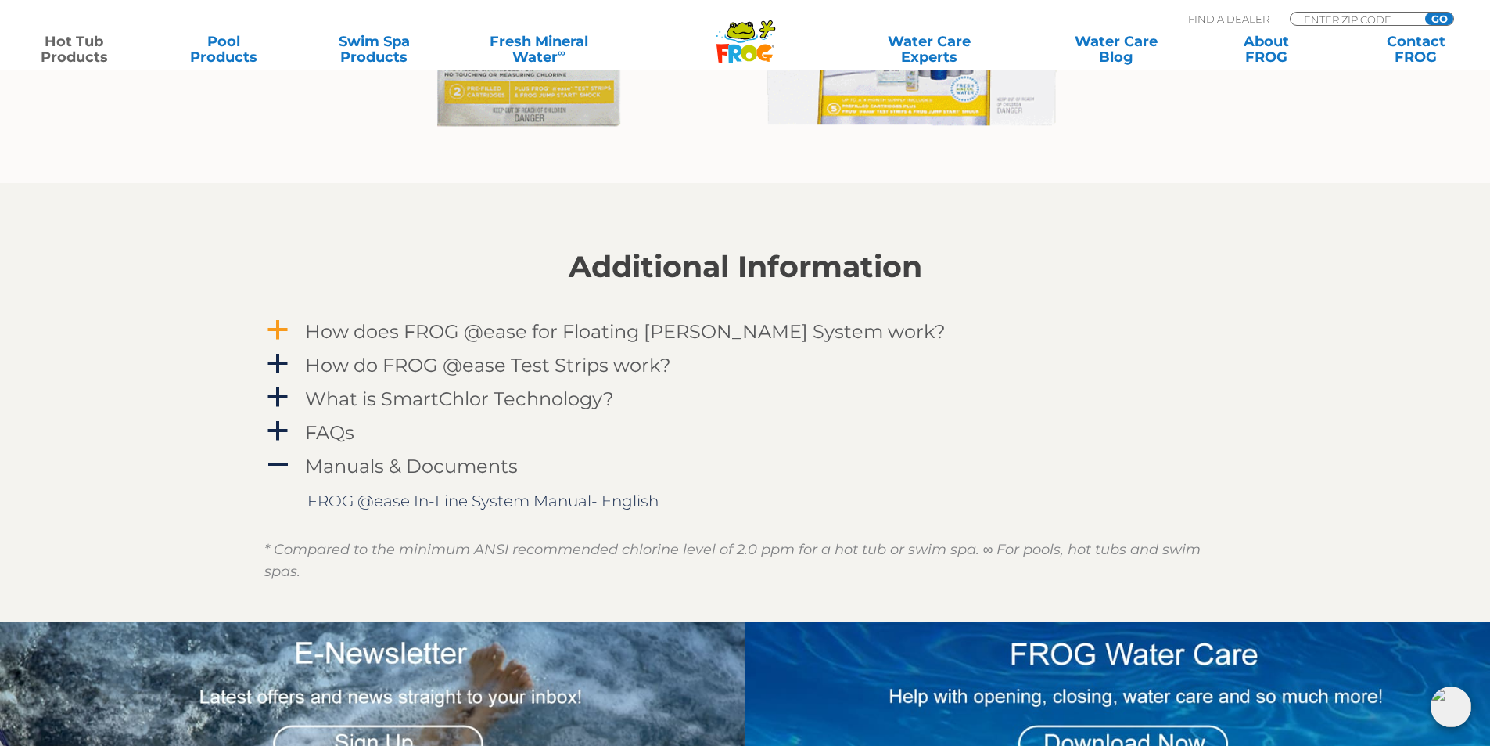
click at [454, 339] on h4 "How does FROG @ease for Floating Weir System work?" at bounding box center [625, 331] width 641 height 21
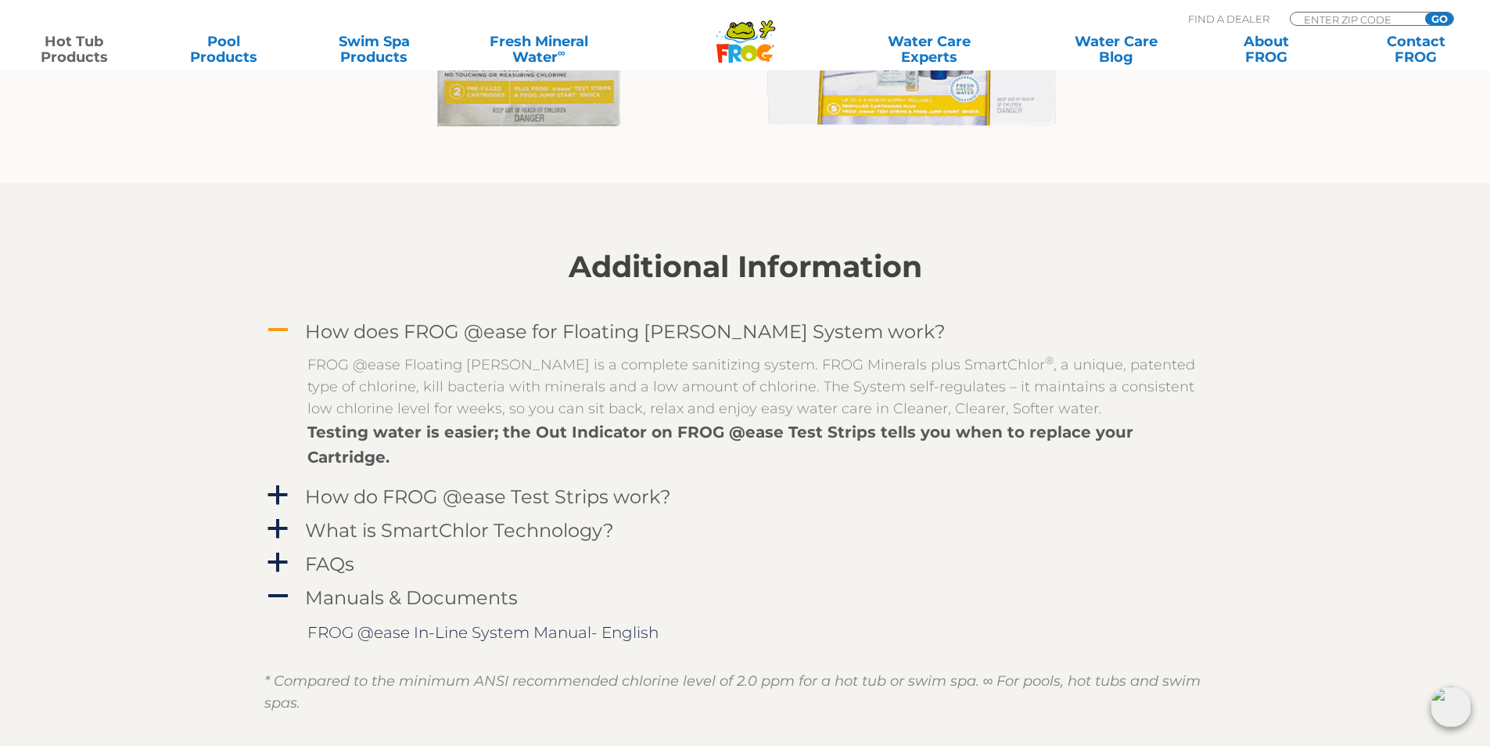
click at [453, 339] on h4 "How does FROG @ease for Floating Weir System work?" at bounding box center [625, 331] width 641 height 21
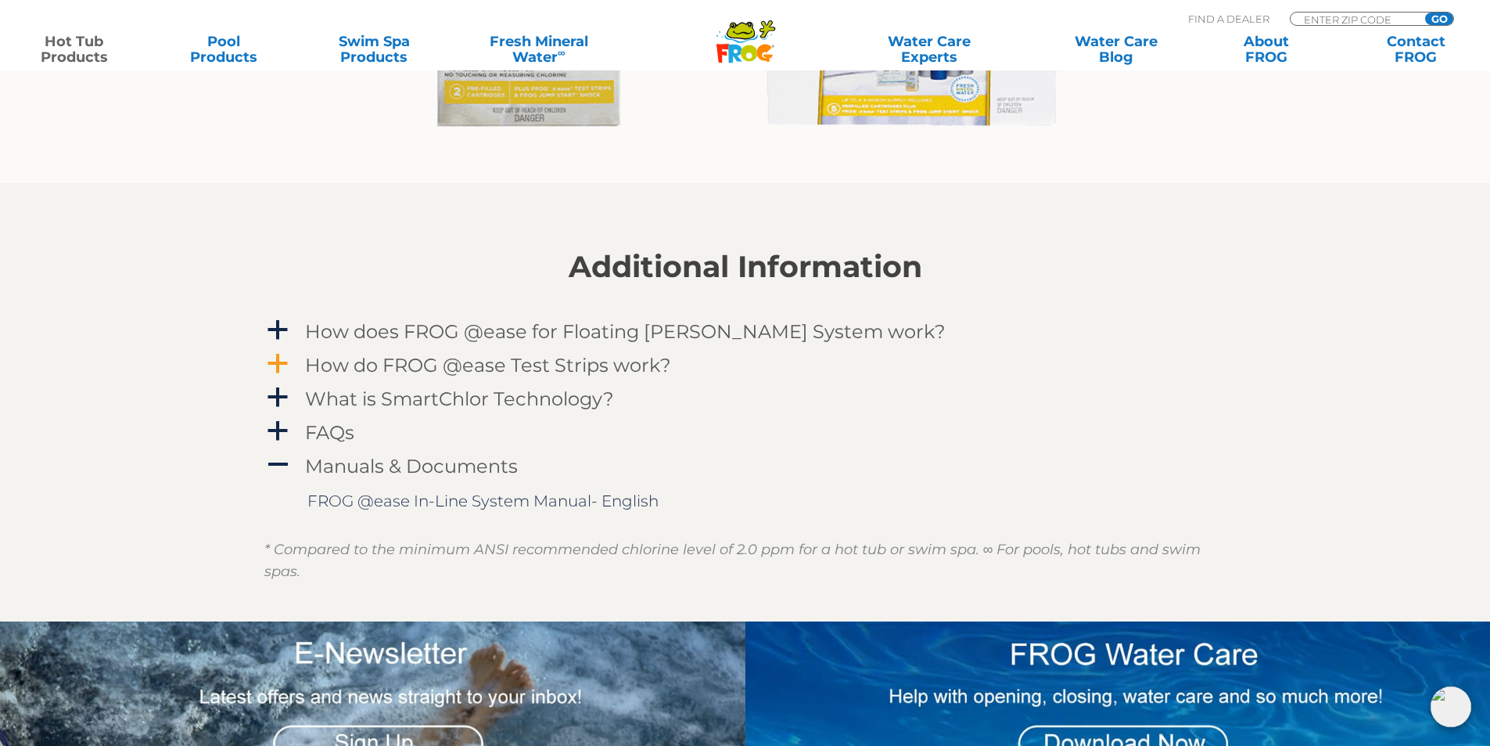
click at [444, 362] on h4 "How do FROG @ease Test Strips work?" at bounding box center [488, 364] width 366 height 21
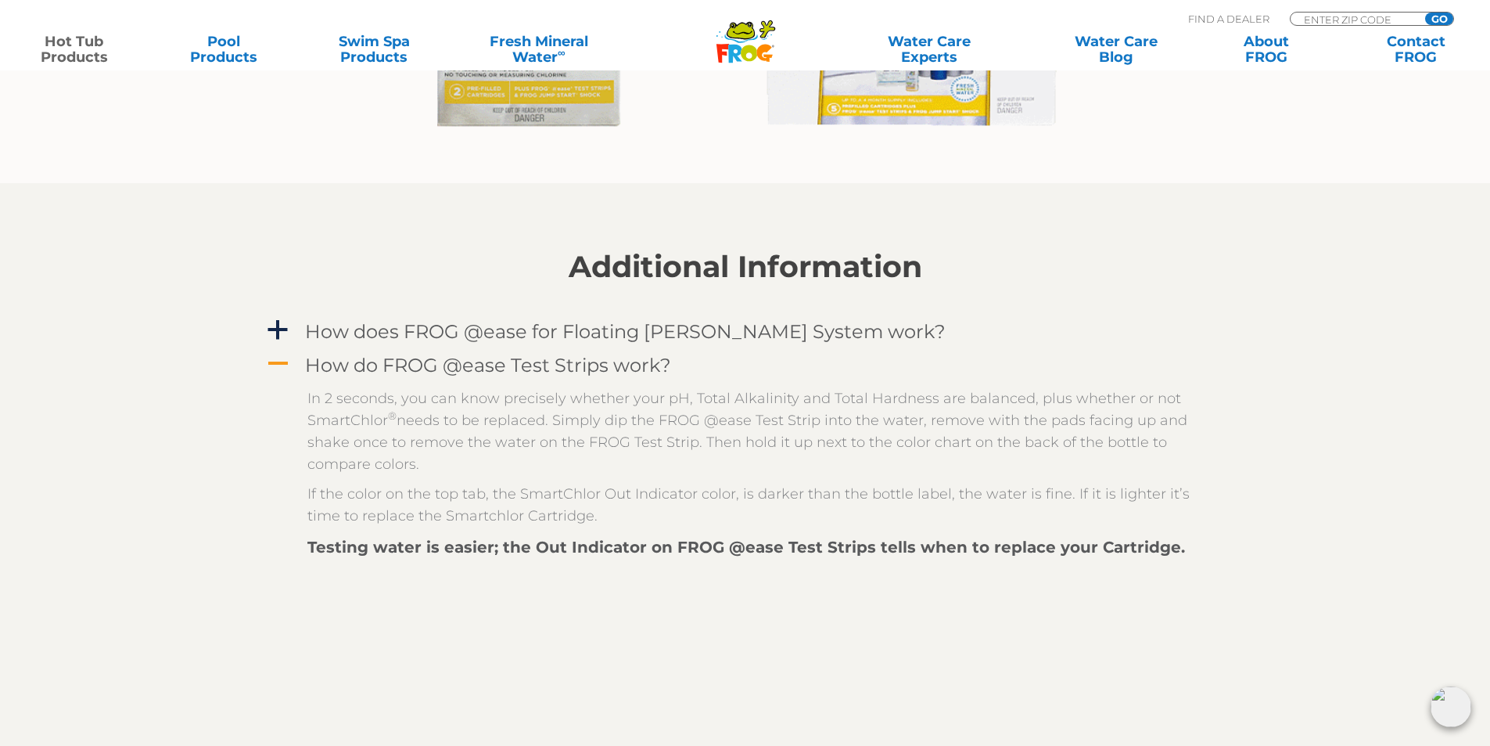
click at [444, 362] on h4 "How do FROG @ease Test Strips work?" at bounding box center [488, 364] width 366 height 21
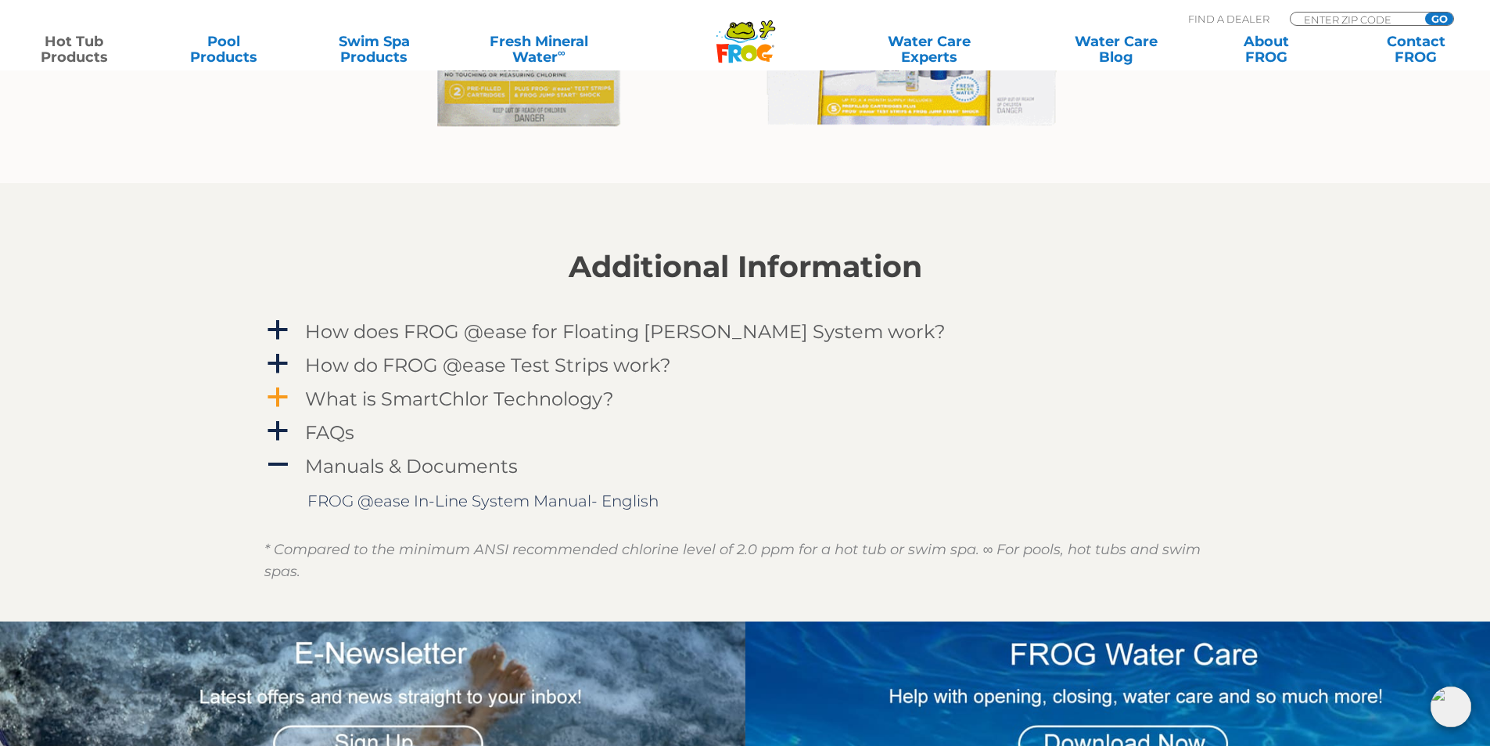
click at [415, 393] on h4 "What is SmartChlor Technology?" at bounding box center [459, 398] width 309 height 21
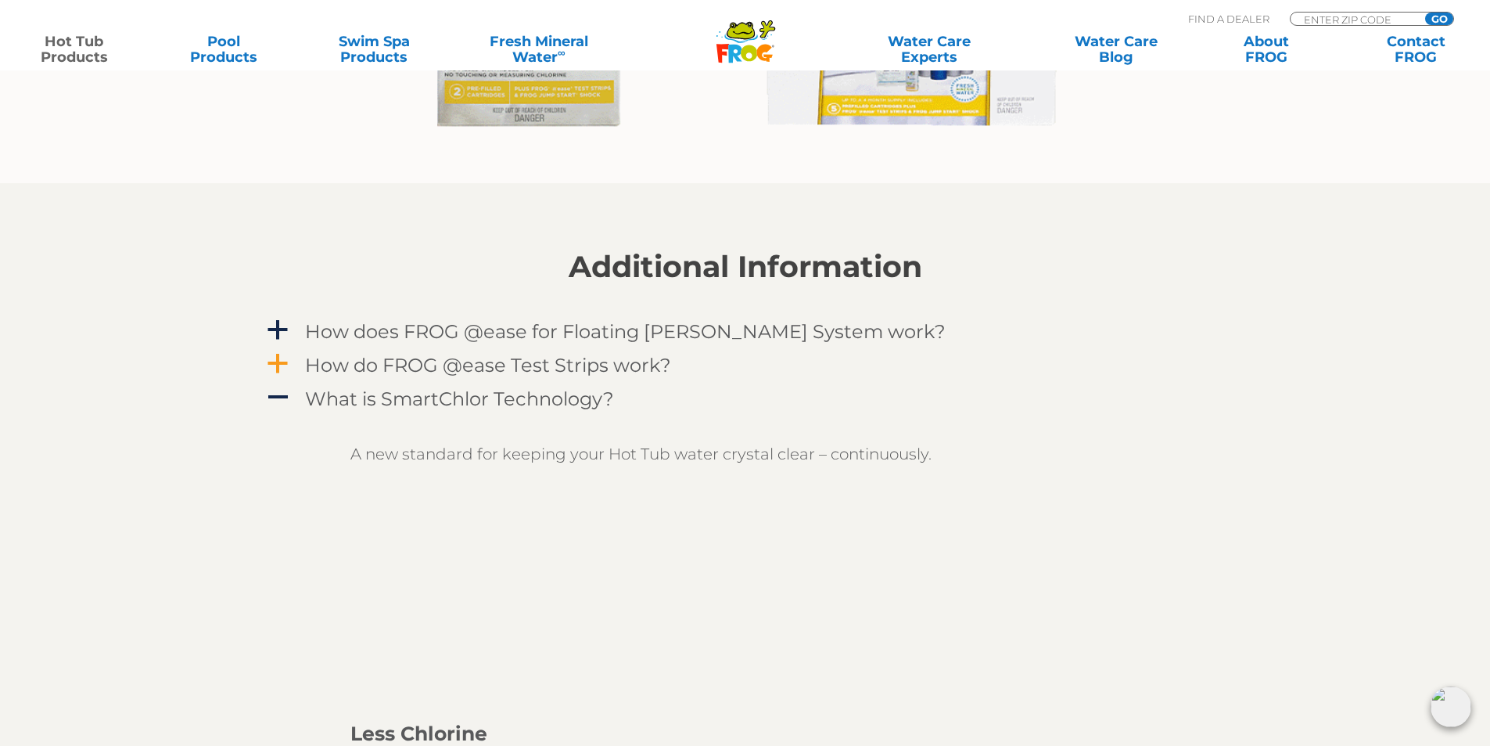
click at [415, 372] on h4 "How do FROG @ease Test Strips work?" at bounding box center [488, 364] width 366 height 21
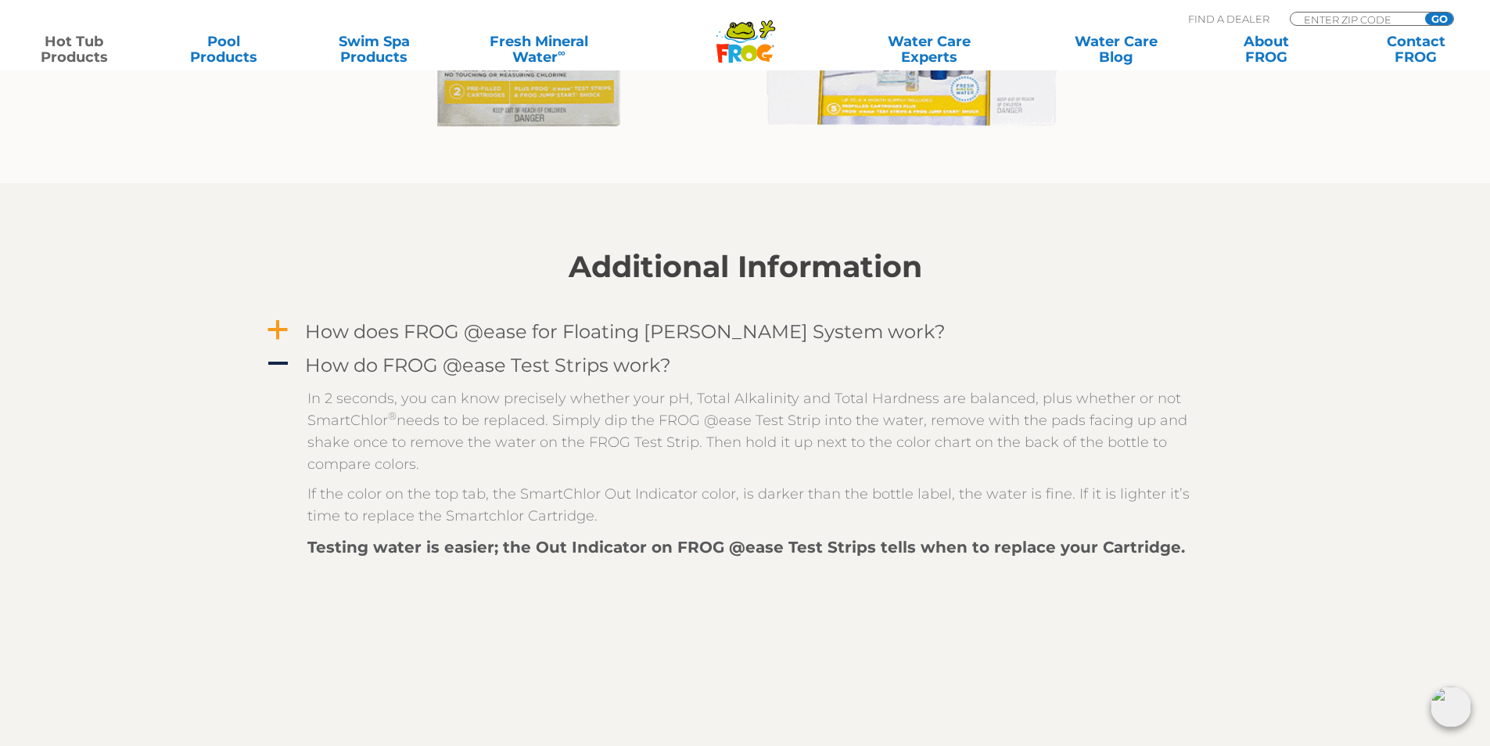
click at [497, 336] on h4 "How does FROG @ease for Floating Weir System work?" at bounding box center [625, 331] width 641 height 21
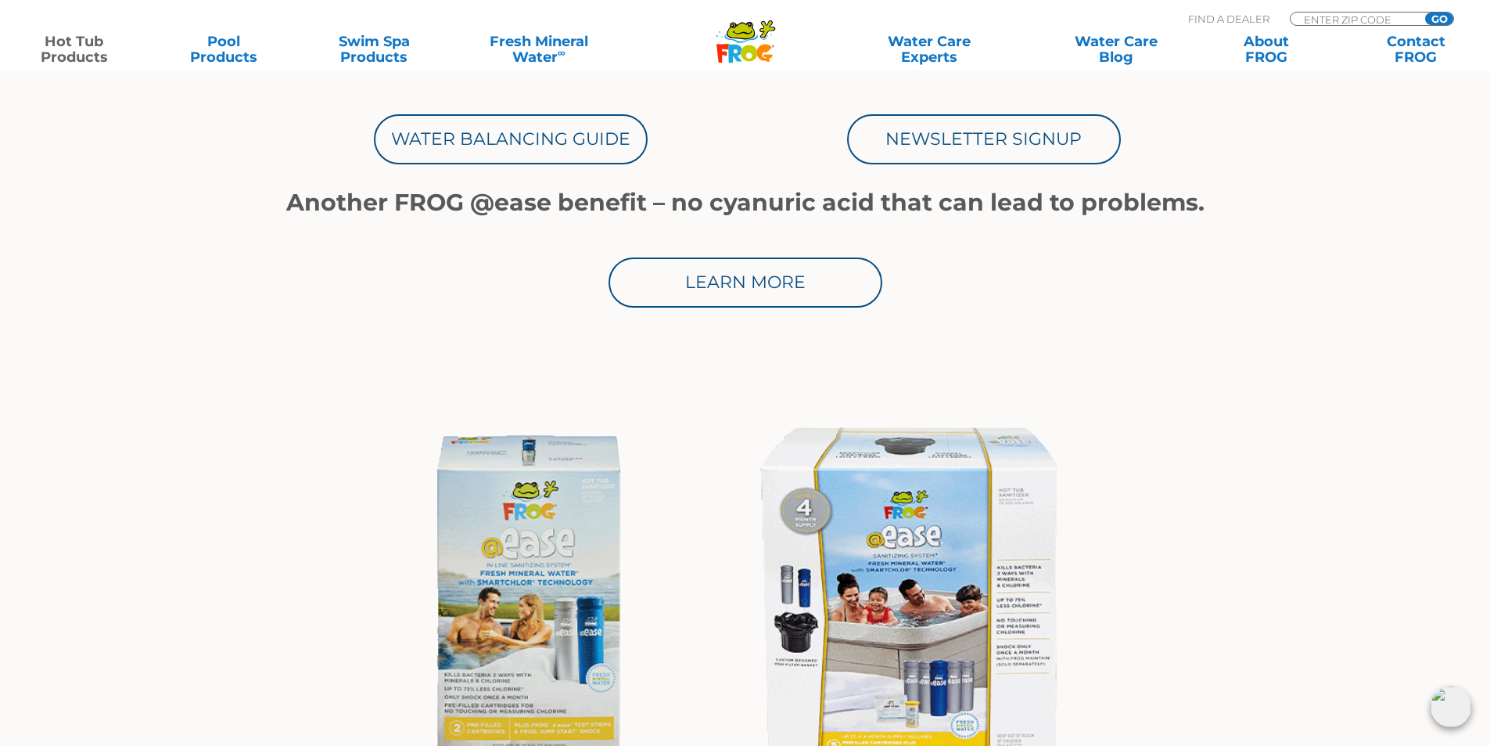
scroll to position [1017, 0]
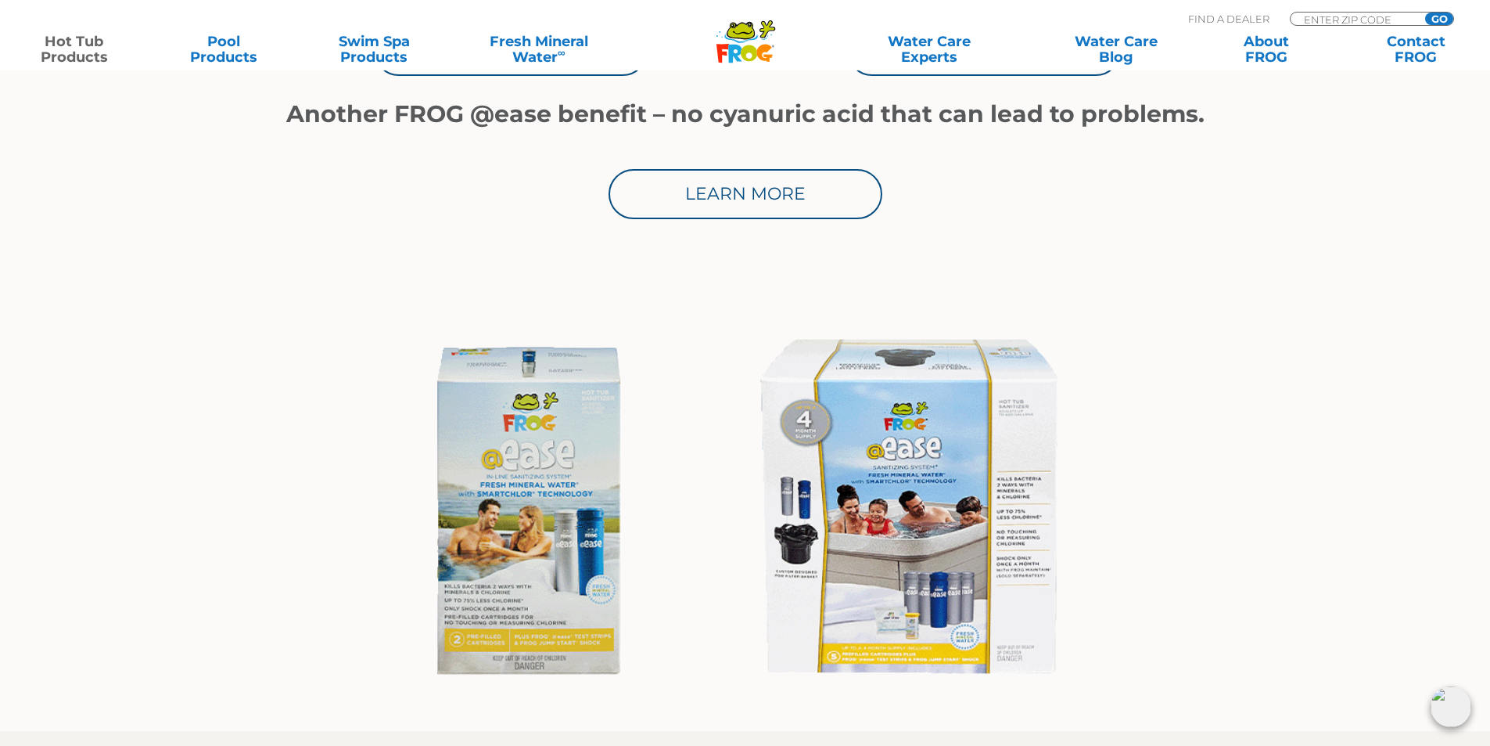
click at [902, 562] on img at bounding box center [745, 512] width 722 height 390
click at [814, 416] on img at bounding box center [745, 512] width 722 height 390
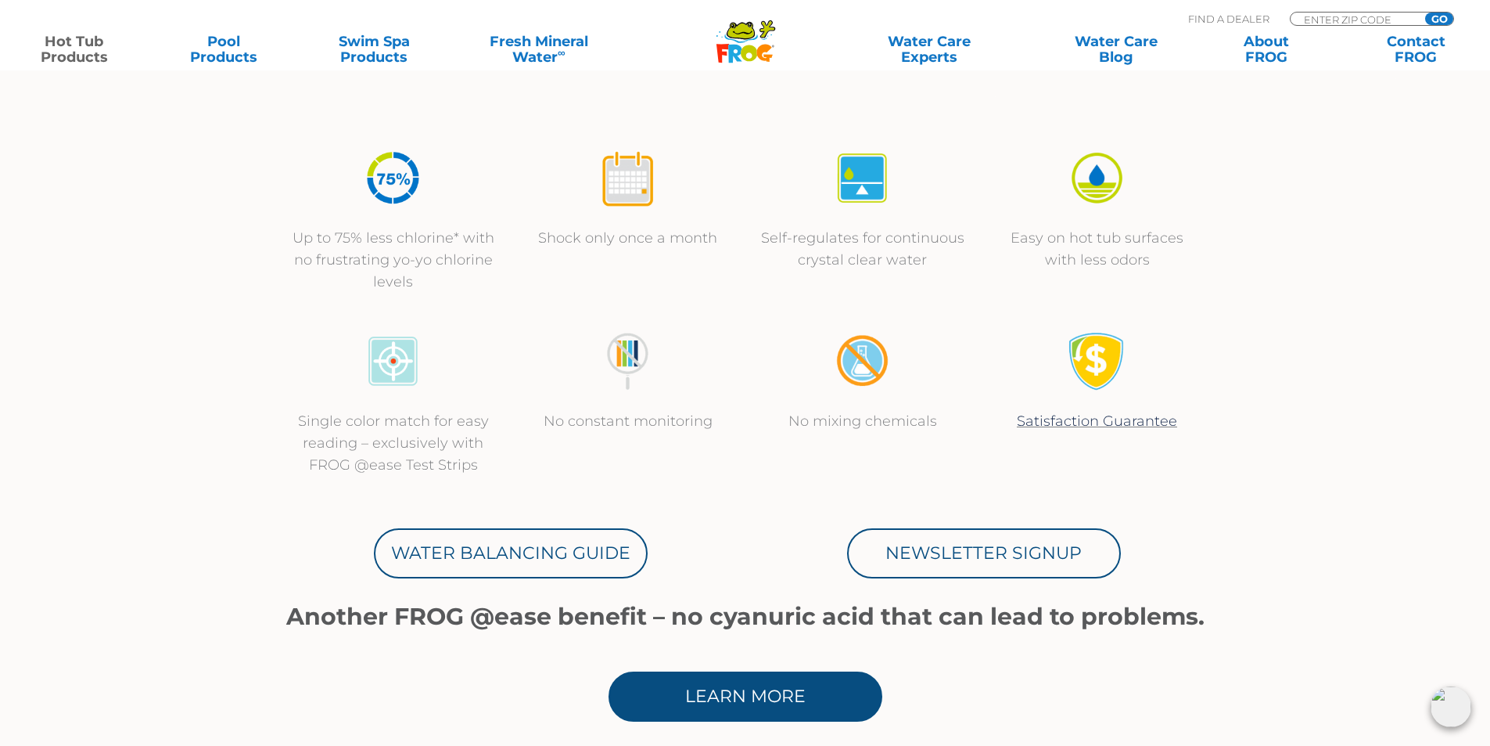
scroll to position [391, 0]
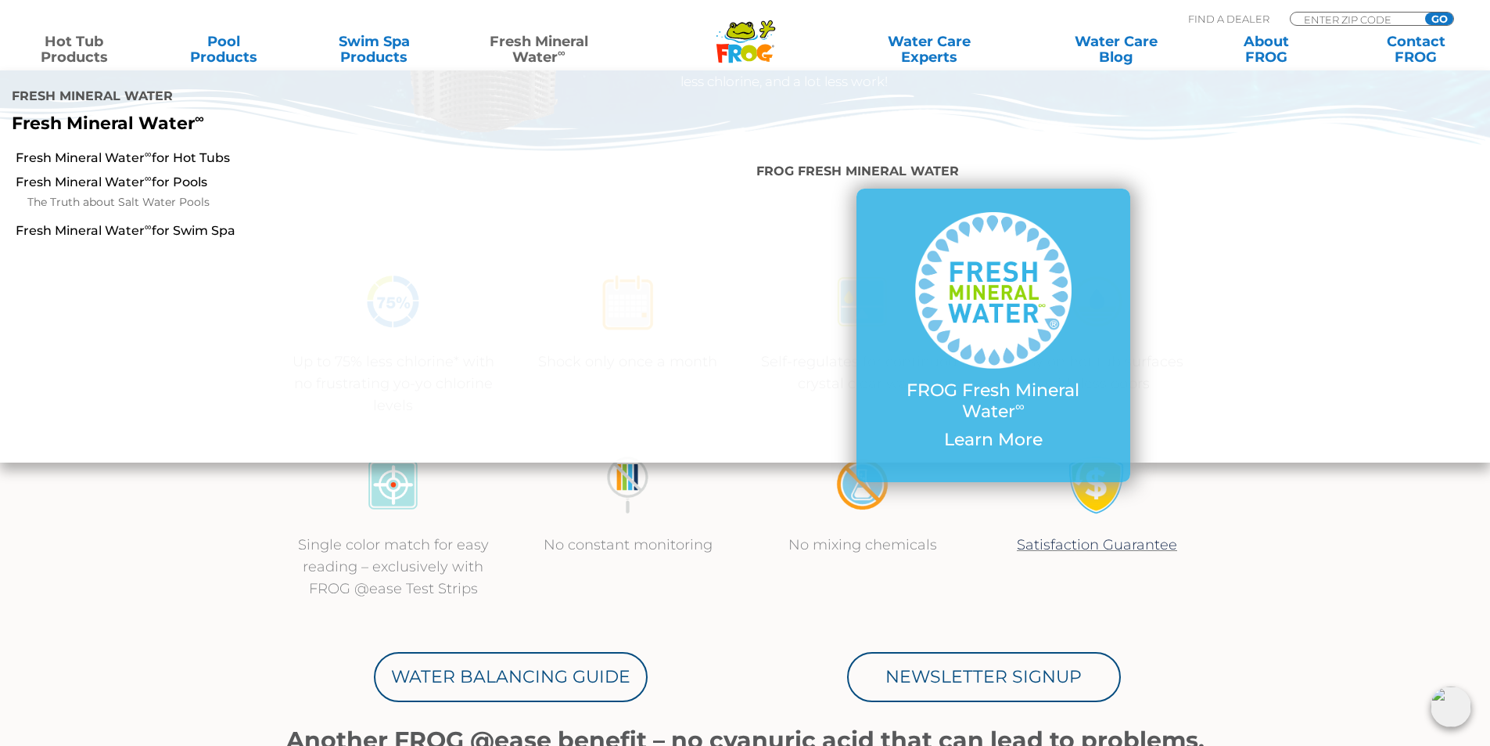
click at [541, 40] on link "Fresh Mineral Water ∞" at bounding box center [538, 49] width 146 height 31
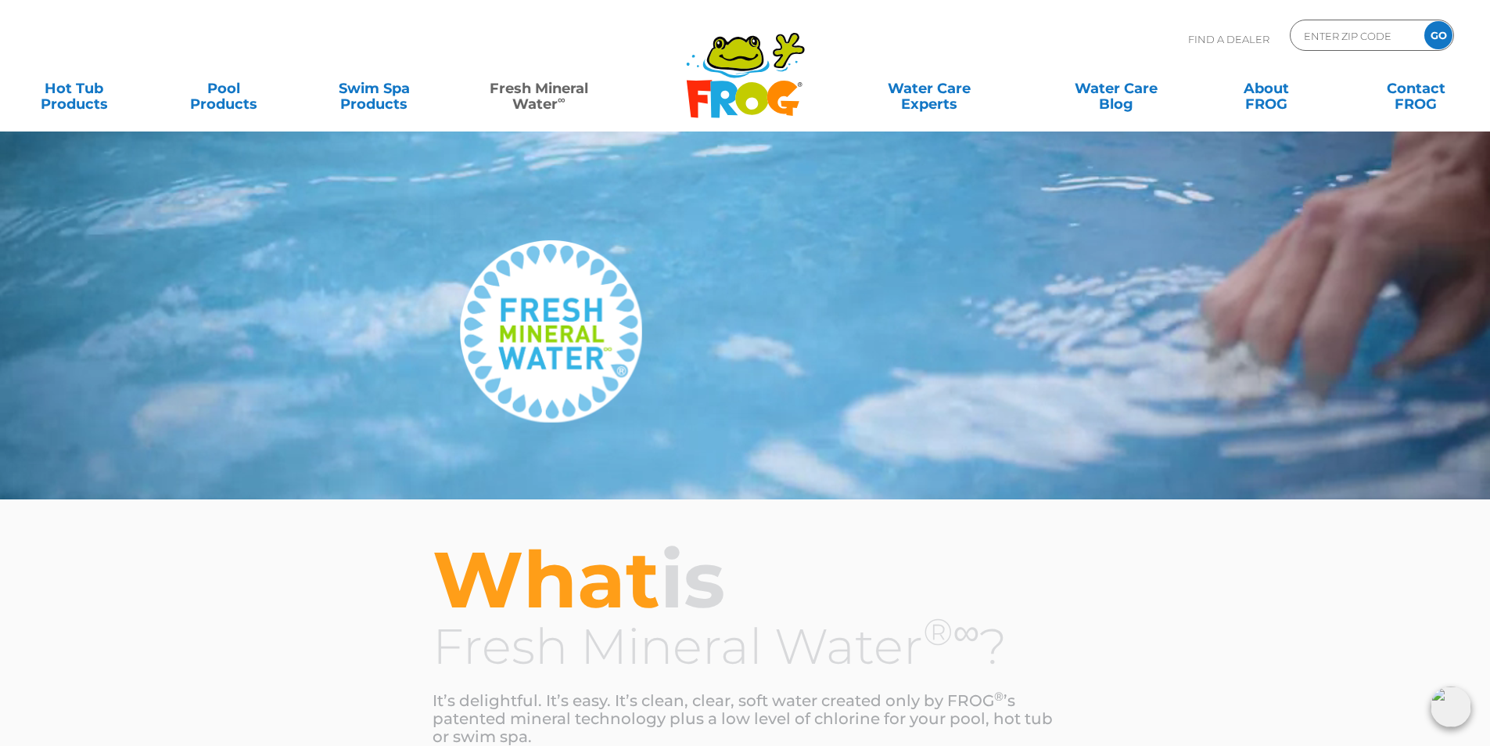
click at [612, 232] on div at bounding box center [745, 249] width 1490 height 499
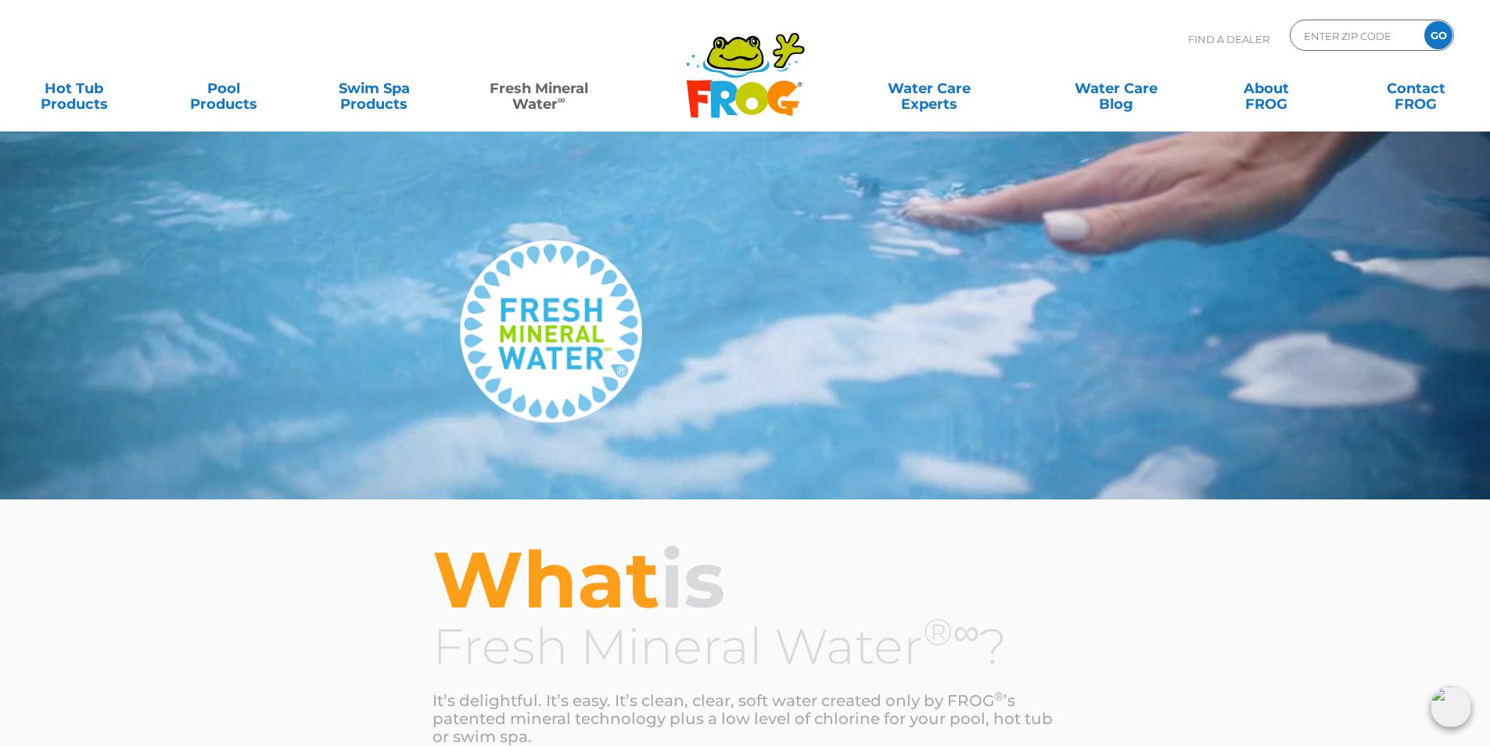
click div
